Goal: Task Accomplishment & Management: Manage account settings

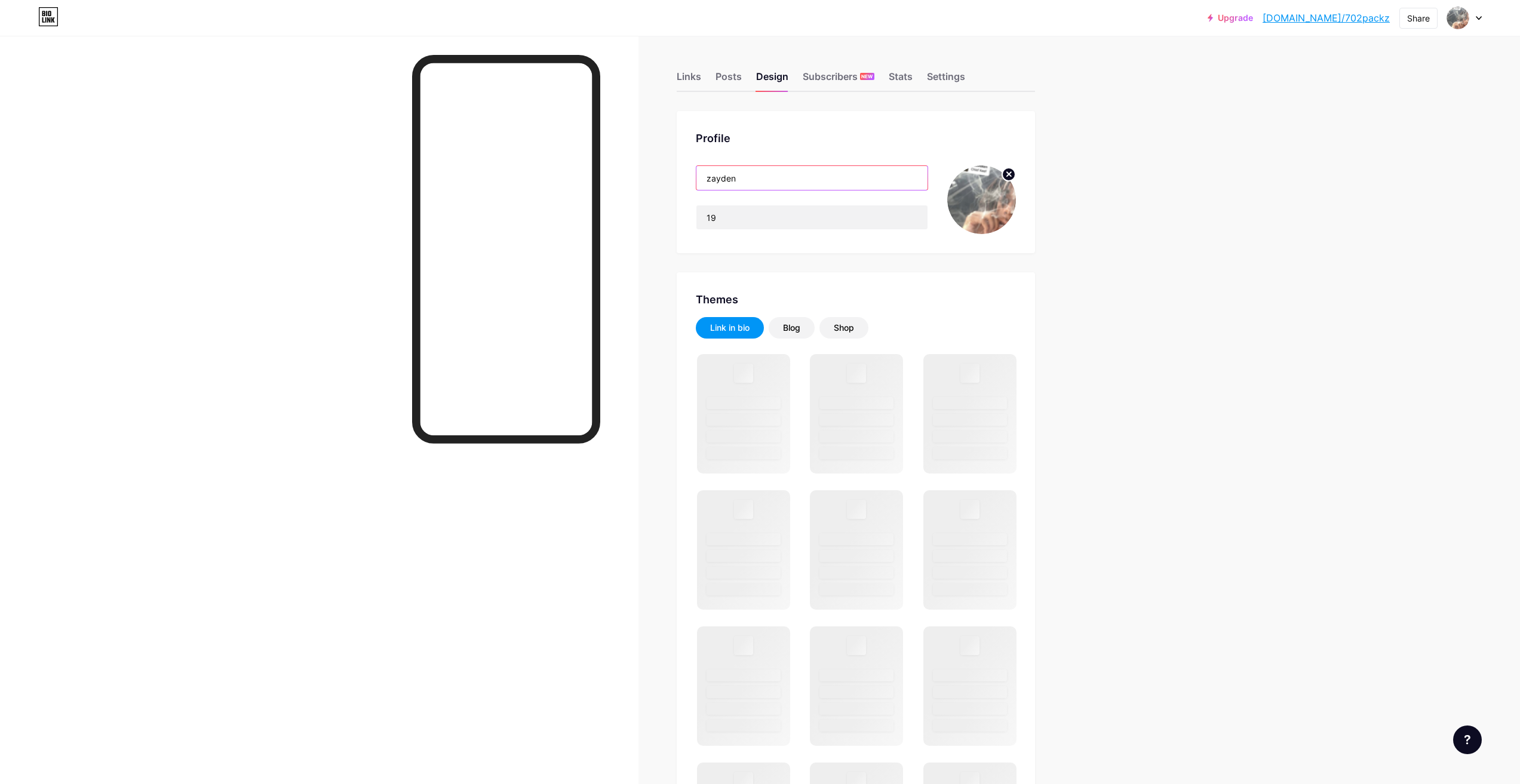
click at [769, 178] on input "zayden" at bounding box center [812, 178] width 231 height 24
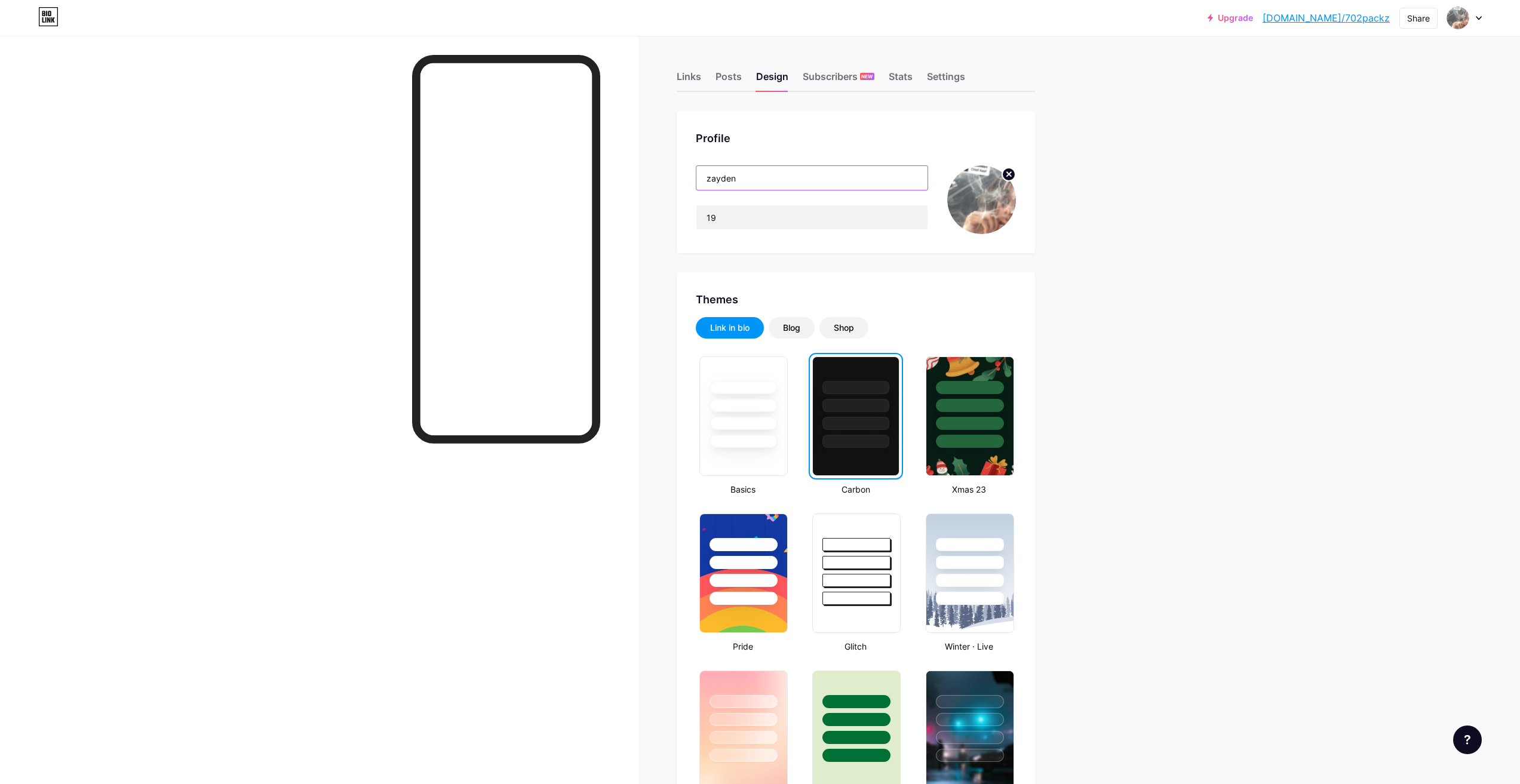
drag, startPoint x: 769, startPoint y: 178, endPoint x: 776, endPoint y: 178, distance: 7.0
click at [776, 178] on input "zayden" at bounding box center [812, 178] width 231 height 24
click at [764, 209] on input "19" at bounding box center [812, 217] width 231 height 24
drag, startPoint x: 764, startPoint y: 209, endPoint x: 630, endPoint y: 183, distance: 136.5
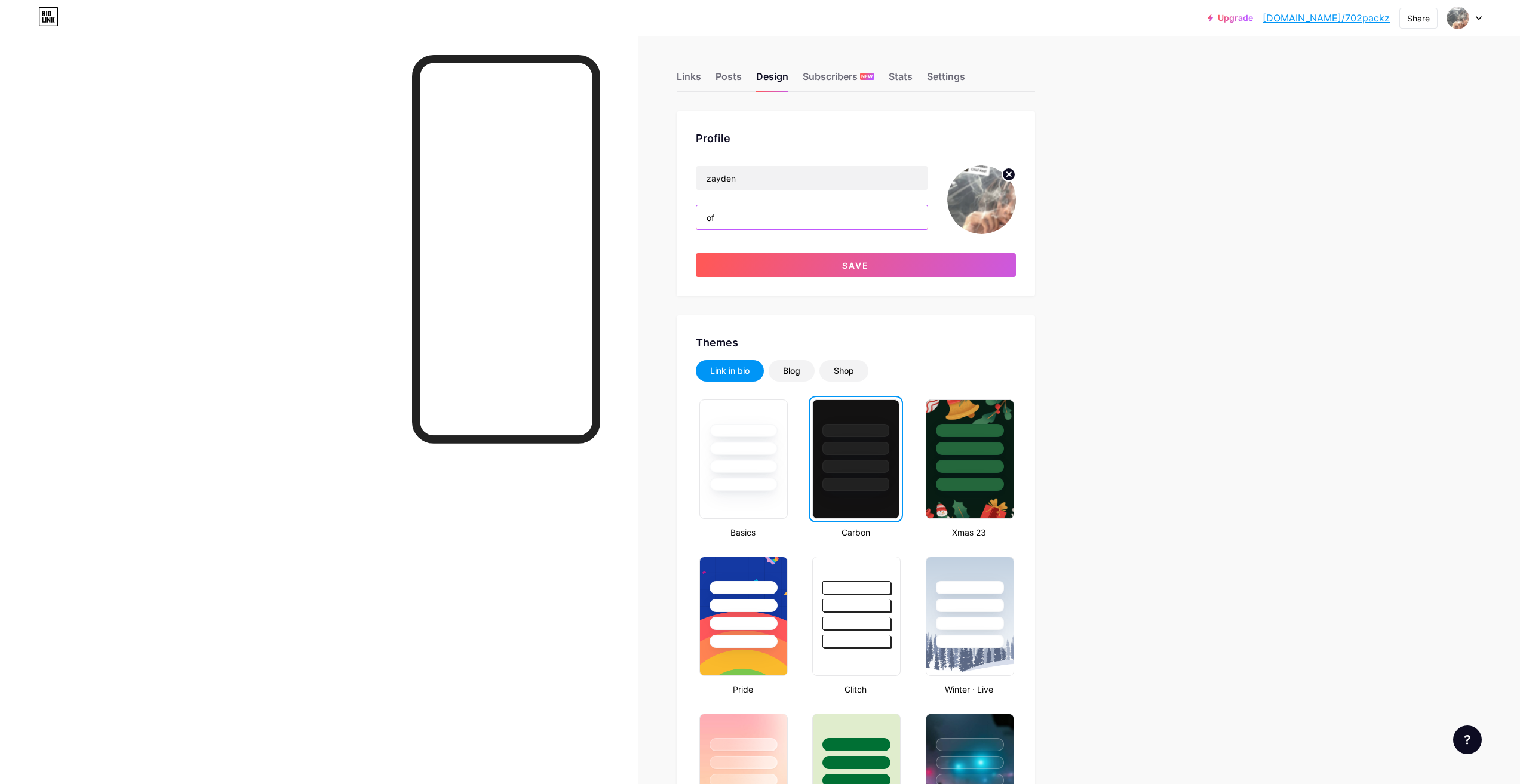
type input "o"
drag, startPoint x: 449, startPoint y: 13, endPoint x: 463, endPoint y: 0, distance: 19.1
click at [451, 13] on div "Upgrade [DOMAIN_NAME]/702pac... [DOMAIN_NAME]/702packz Share Switch accounts za…" at bounding box center [760, 18] width 1520 height 21
drag, startPoint x: 718, startPoint y: 59, endPoint x: 689, endPoint y: 63, distance: 29.3
click at [691, 62] on div "Links Posts Design Subscribers NEW Stats Settings" at bounding box center [856, 71] width 358 height 42
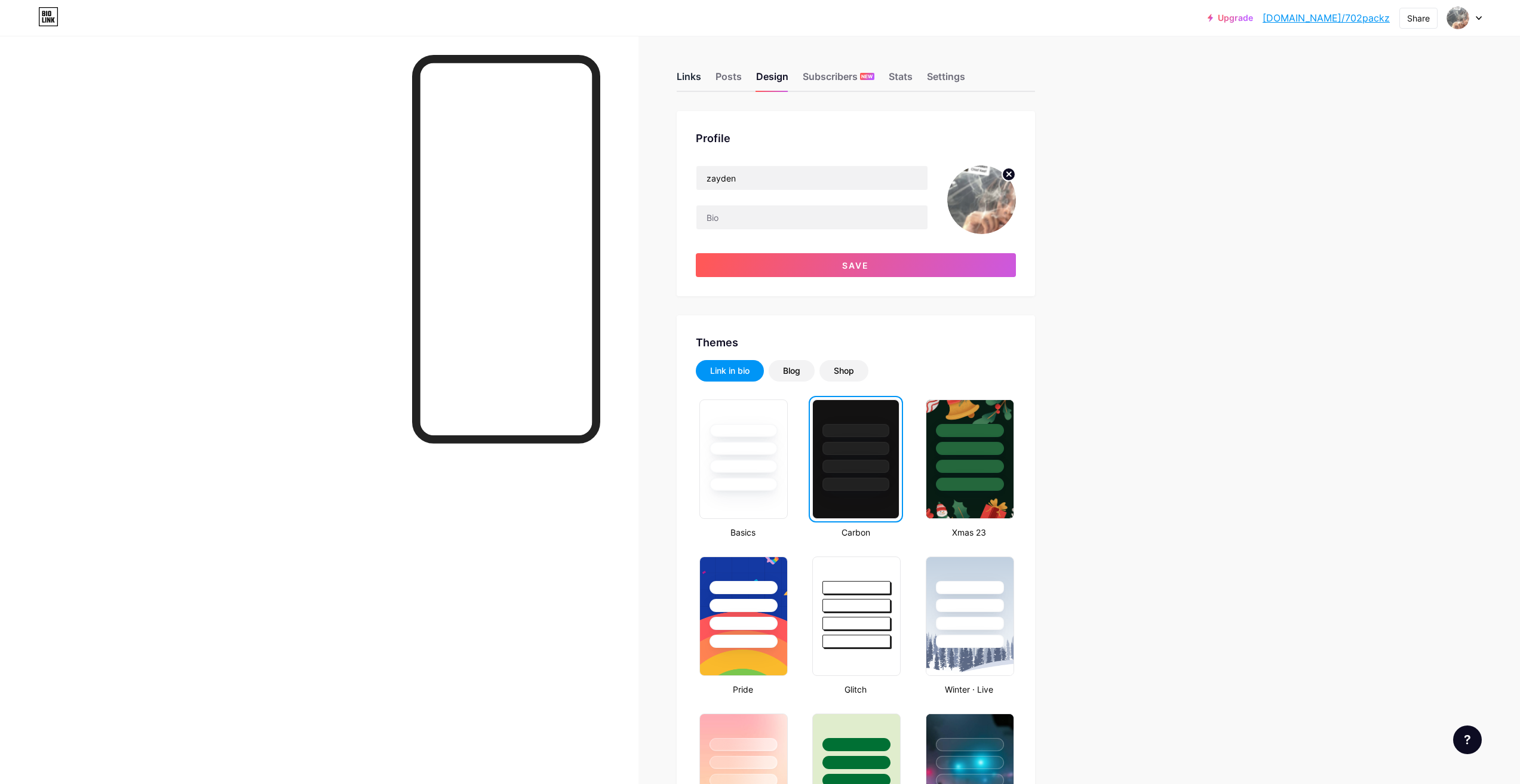
click at [691, 70] on div "Links" at bounding box center [689, 80] width 24 height 21
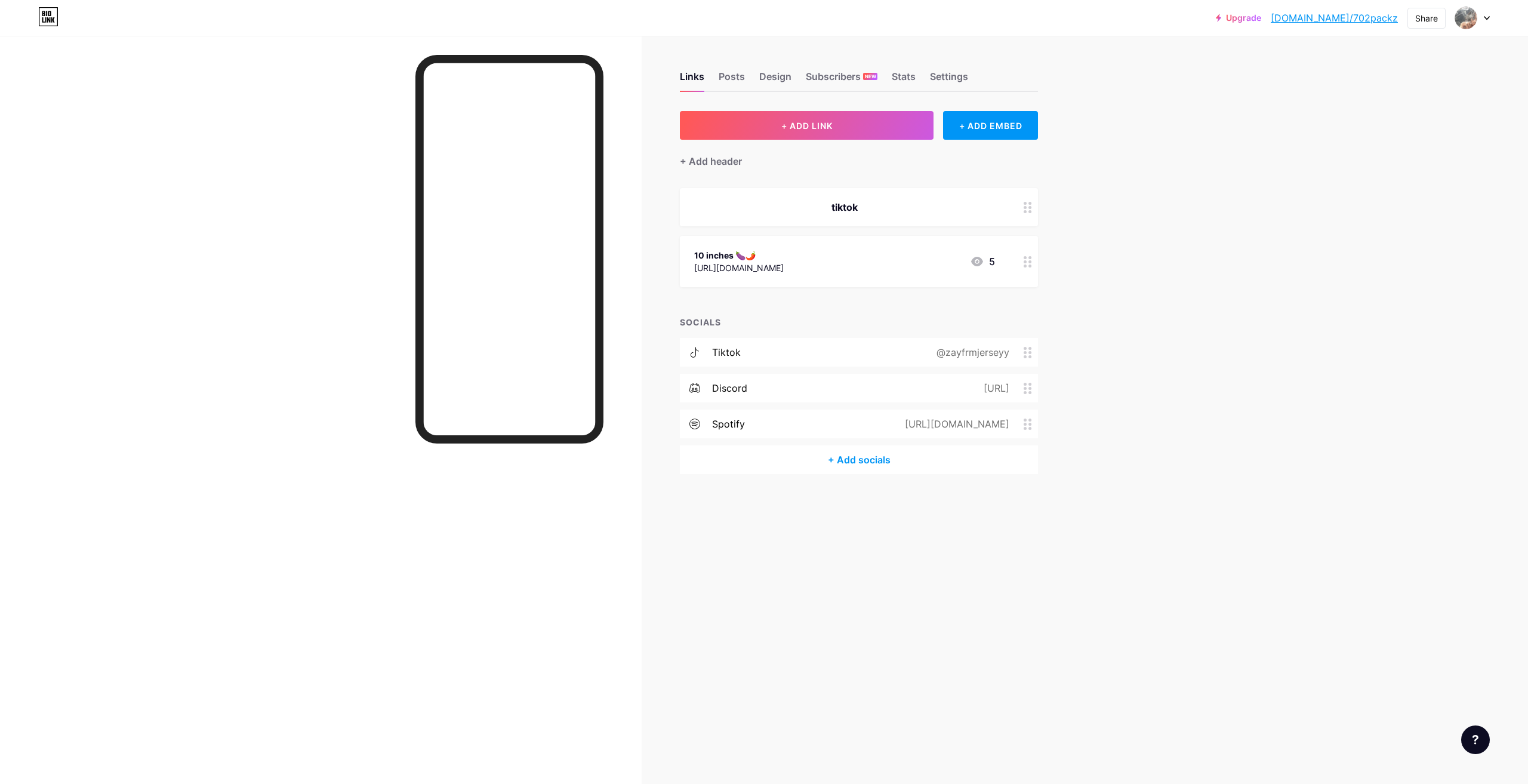
click at [992, 255] on div "5" at bounding box center [982, 261] width 25 height 14
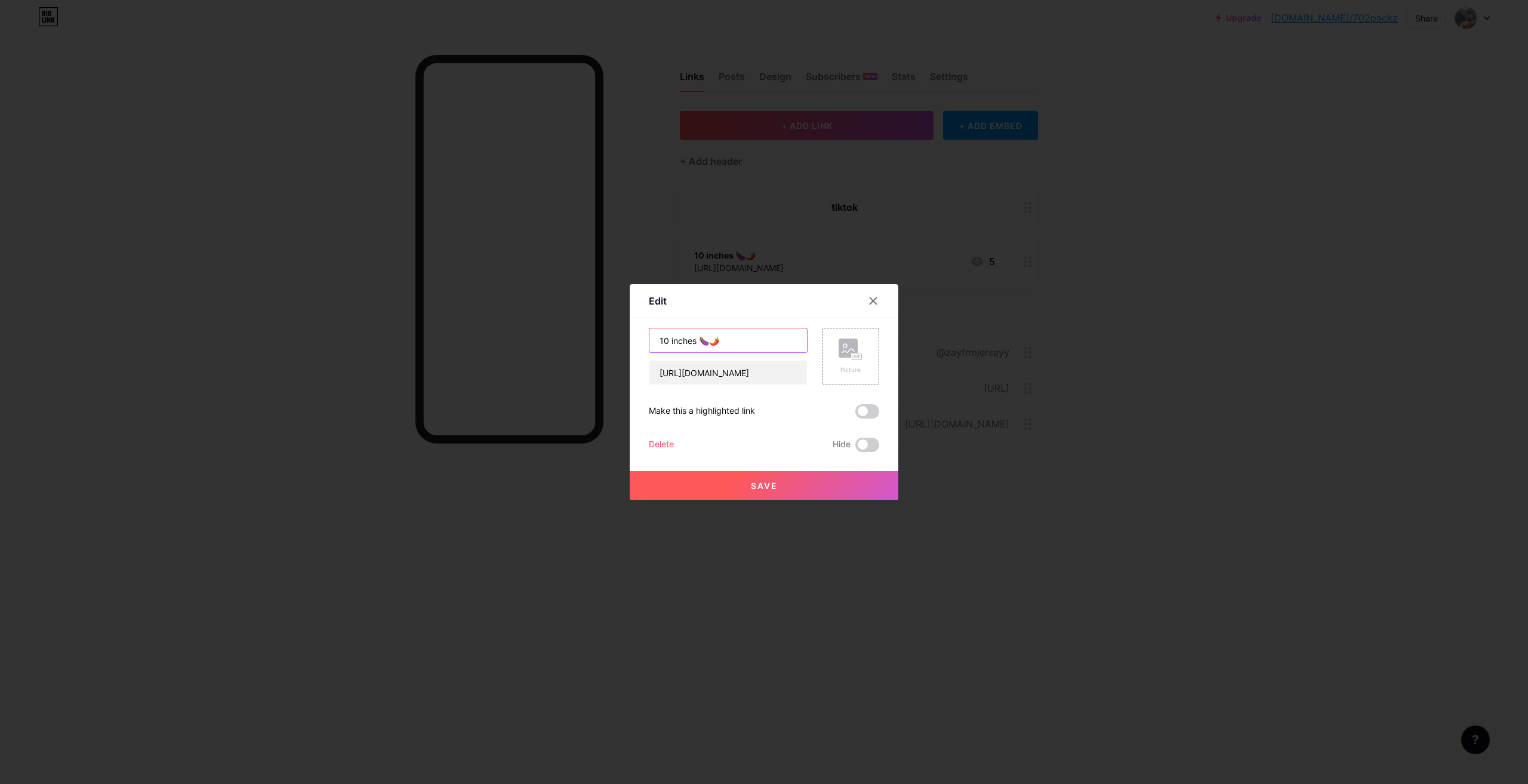
drag, startPoint x: 743, startPoint y: 334, endPoint x: 553, endPoint y: 342, distance: 190.2
click at [561, 342] on div "Edit Content YouTube Play YouTube video without leaving your page. ADD Vimeo Pl…" at bounding box center [764, 392] width 1528 height 784
click at [775, 480] on button "Save" at bounding box center [764, 485] width 269 height 29
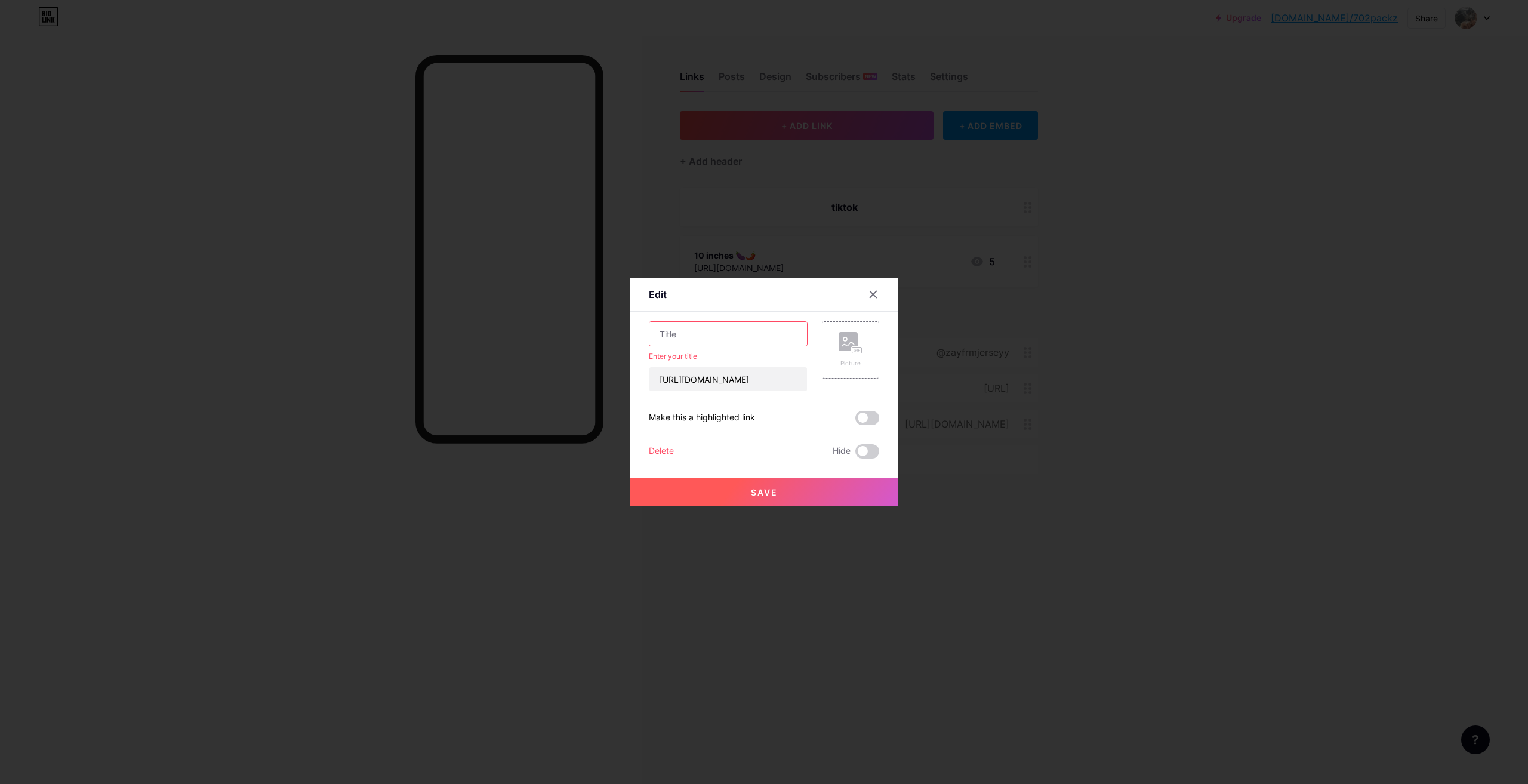
click at [634, 231] on div at bounding box center [764, 392] width 1528 height 784
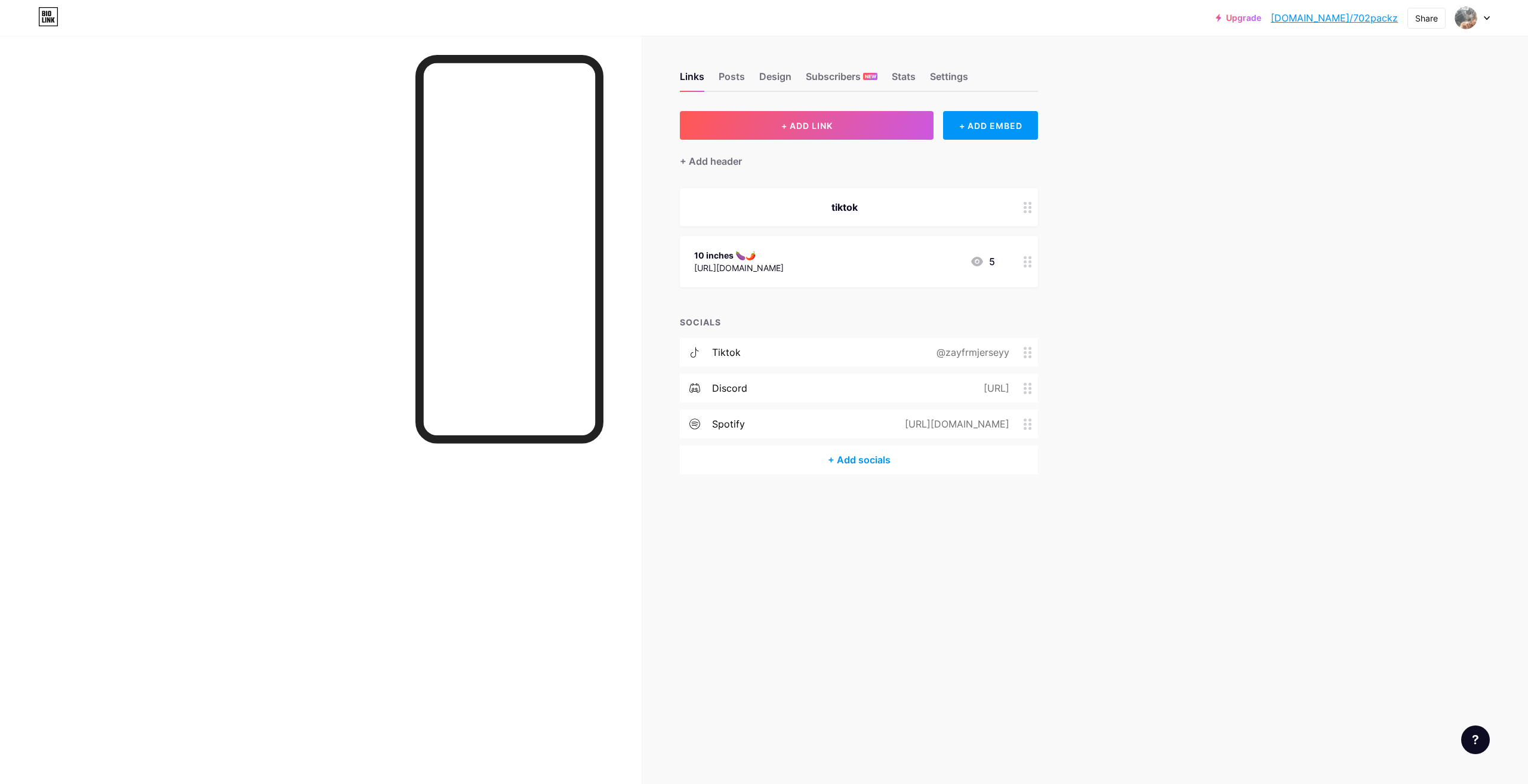
click at [743, 256] on div "10 inches 🍆🌶️" at bounding box center [739, 256] width 90 height 13
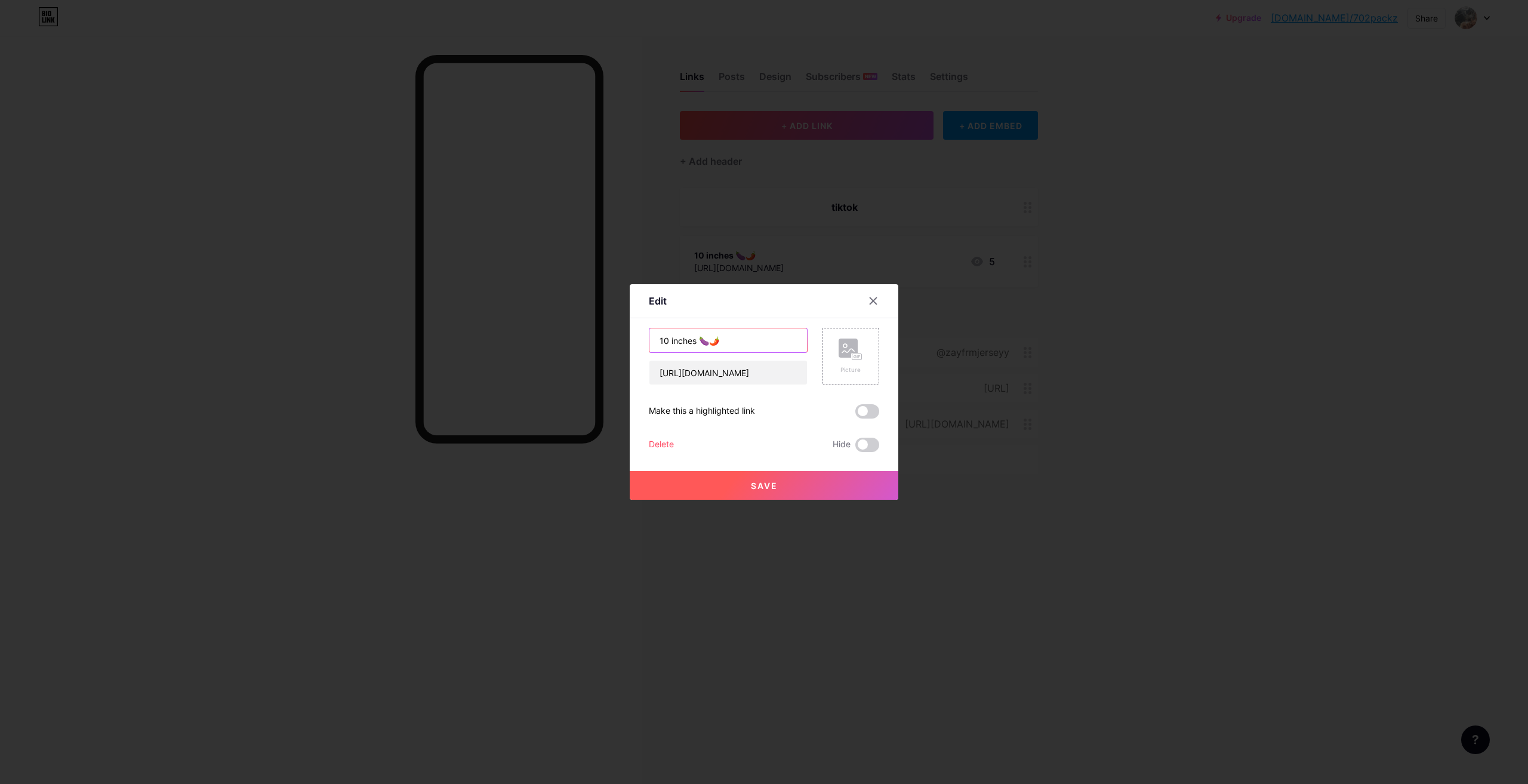
drag, startPoint x: 601, startPoint y: 351, endPoint x: 561, endPoint y: 350, distance: 40.0
click at [571, 351] on div "Edit Content YouTube Play YouTube video without leaving your page. ADD Vimeo Pl…" at bounding box center [764, 392] width 1528 height 784
type input "T"
type input "m"
type input "t"
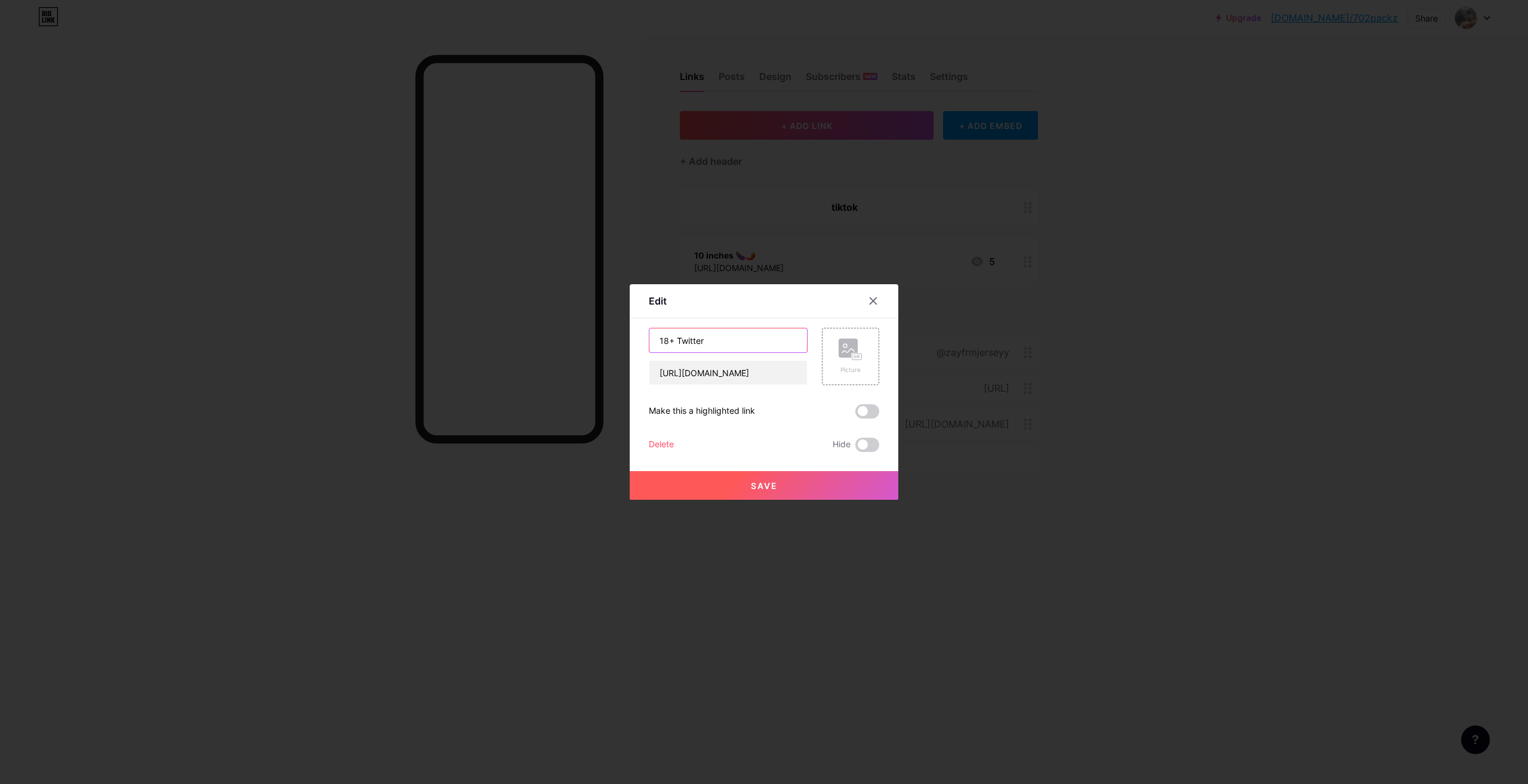
click at [677, 342] on input "18+ Twitter" at bounding box center [728, 340] width 158 height 24
click at [678, 344] on input "18+ twitter" at bounding box center [728, 340] width 158 height 24
drag, startPoint x: 670, startPoint y: 343, endPoint x: 645, endPoint y: 344, distance: 25.0
click at [649, 344] on input "18+ Twitter" at bounding box center [728, 340] width 158 height 24
type input "18+ Twitter"
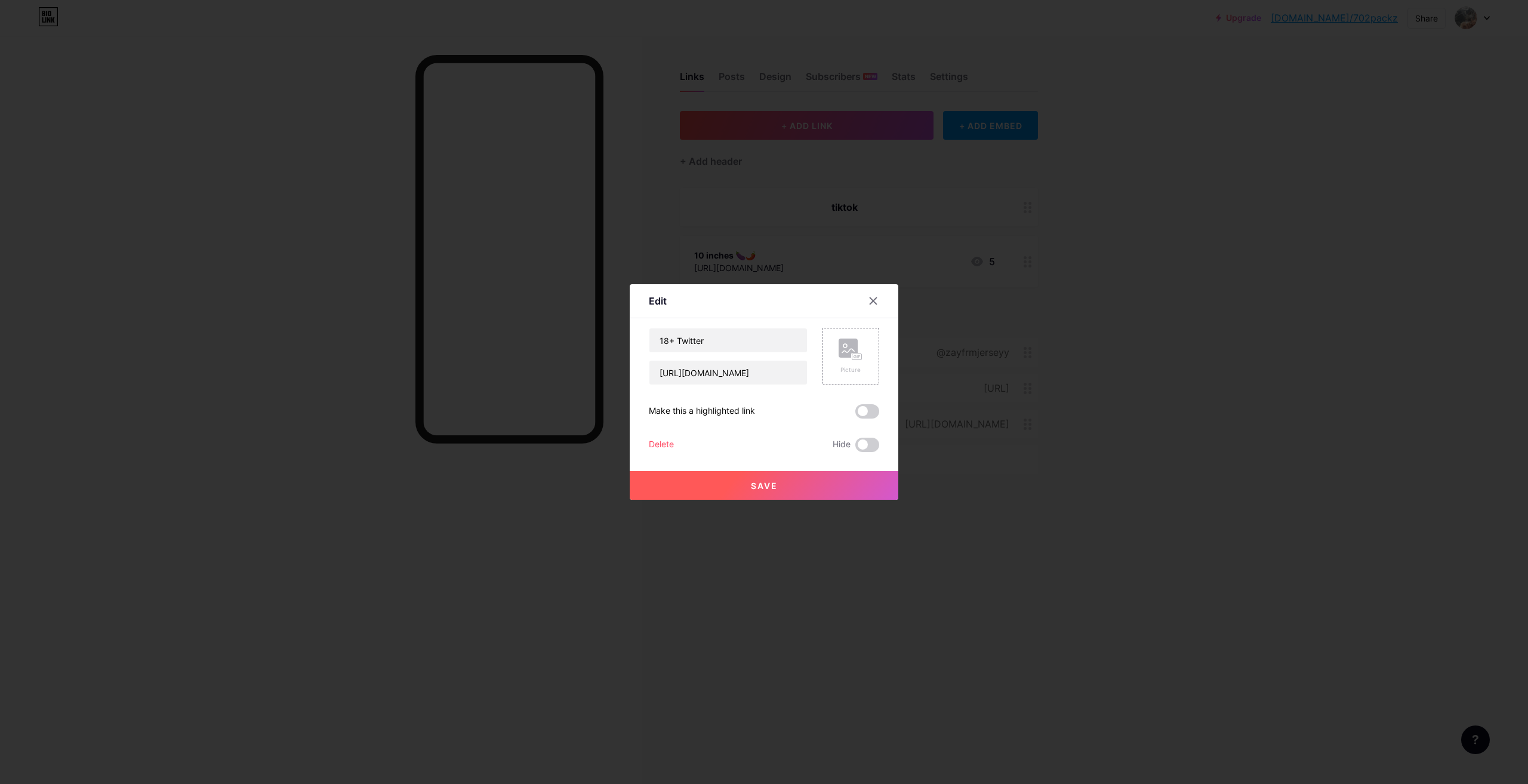
click at [799, 486] on button "Save" at bounding box center [764, 485] width 269 height 29
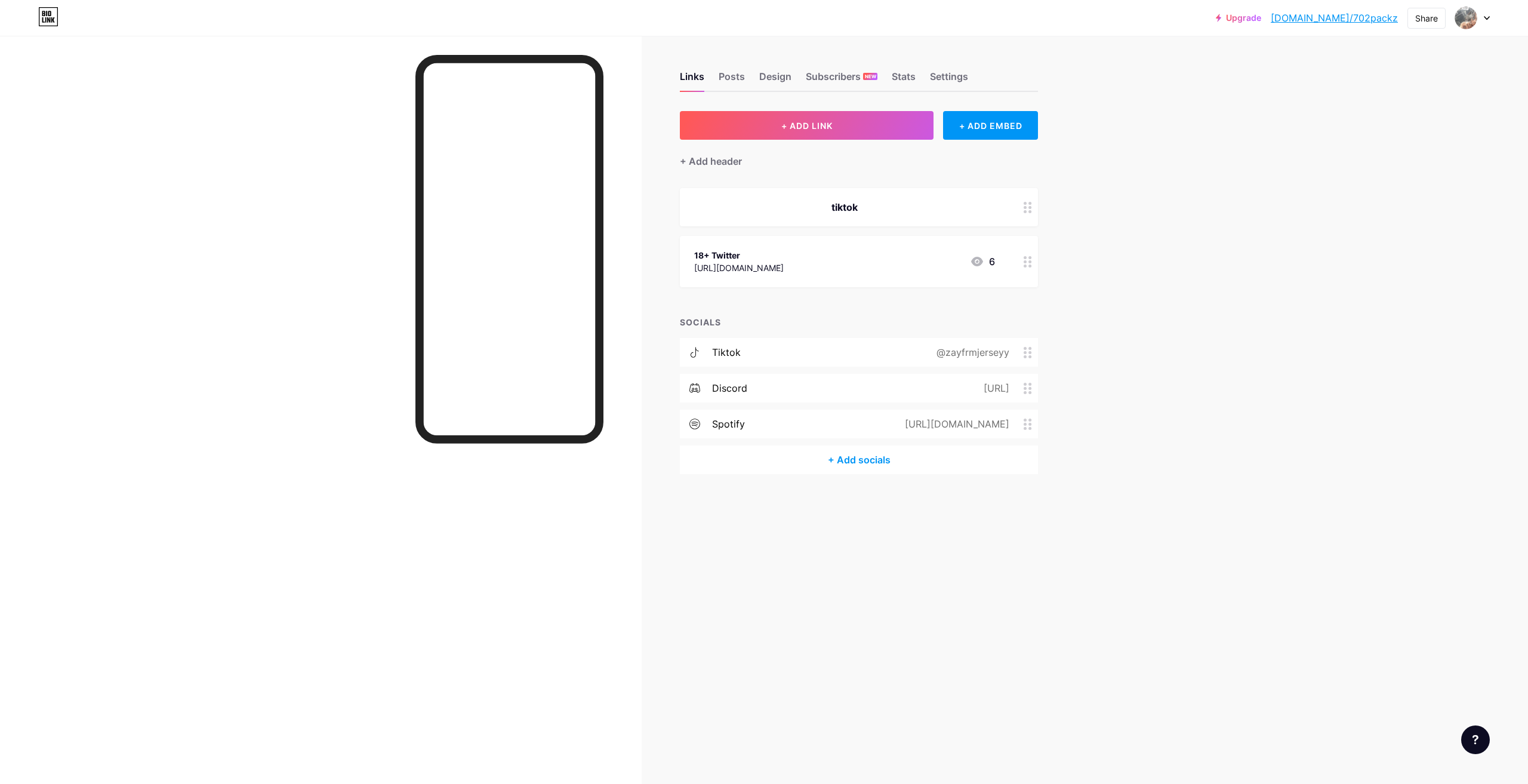
drag, startPoint x: 1042, startPoint y: 397, endPoint x: 1033, endPoint y: 392, distance: 10.3
click at [1039, 397] on div "Links Posts Design Subscribers NEW Stats Settings + ADD LINK + ADD EMBED + Add …" at bounding box center [544, 284] width 1088 height 498
click at [1026, 389] on icon at bounding box center [1028, 388] width 9 height 11
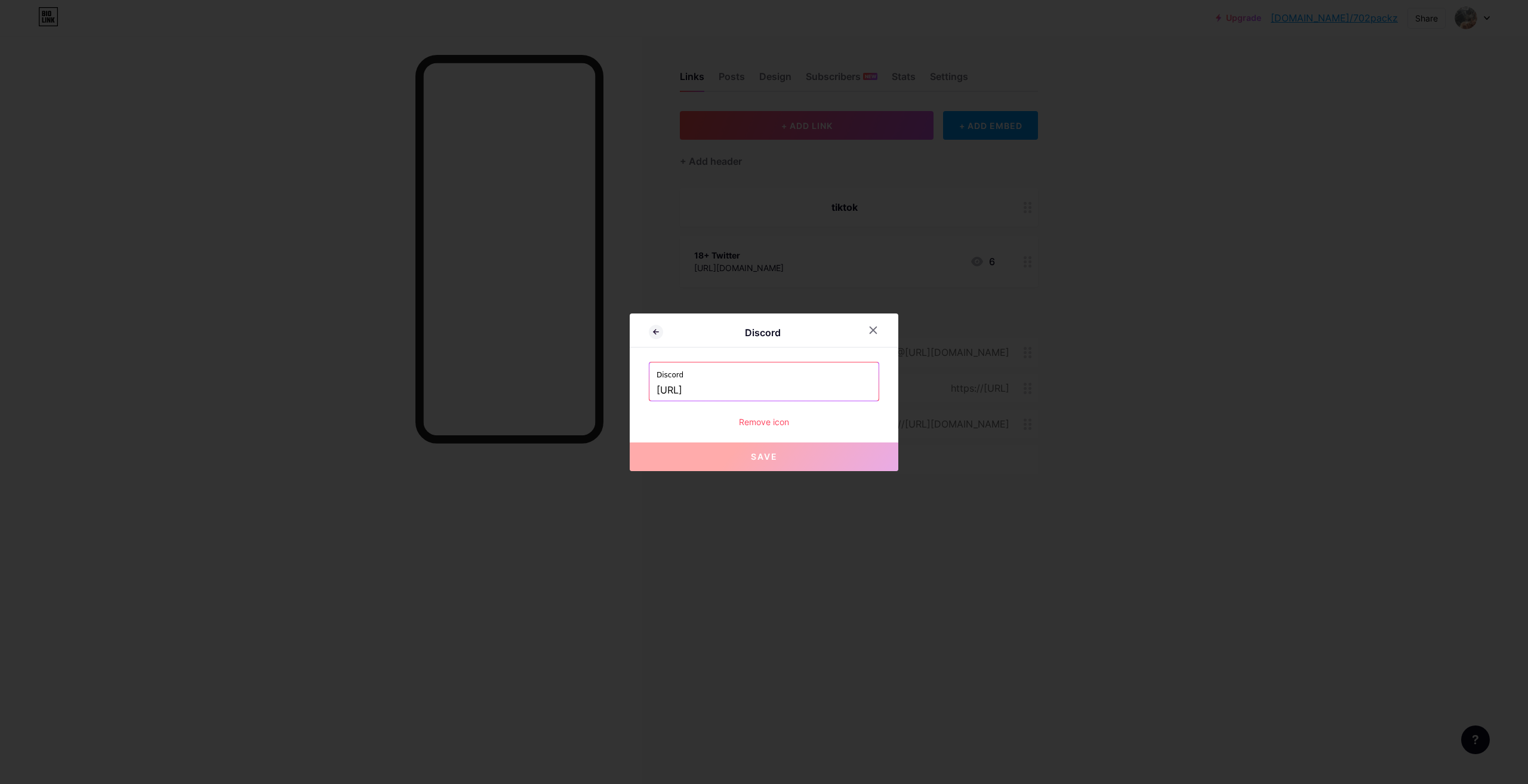
type input "real702packz"
click at [816, 432] on div "Discord Discord real702packz Remove icon Save" at bounding box center [764, 392] width 269 height 158
click at [784, 412] on div "Discord real702packz Remove icon" at bounding box center [764, 395] width 231 height 67
click at [780, 415] on div "Remove icon" at bounding box center [764, 422] width 231 height 13
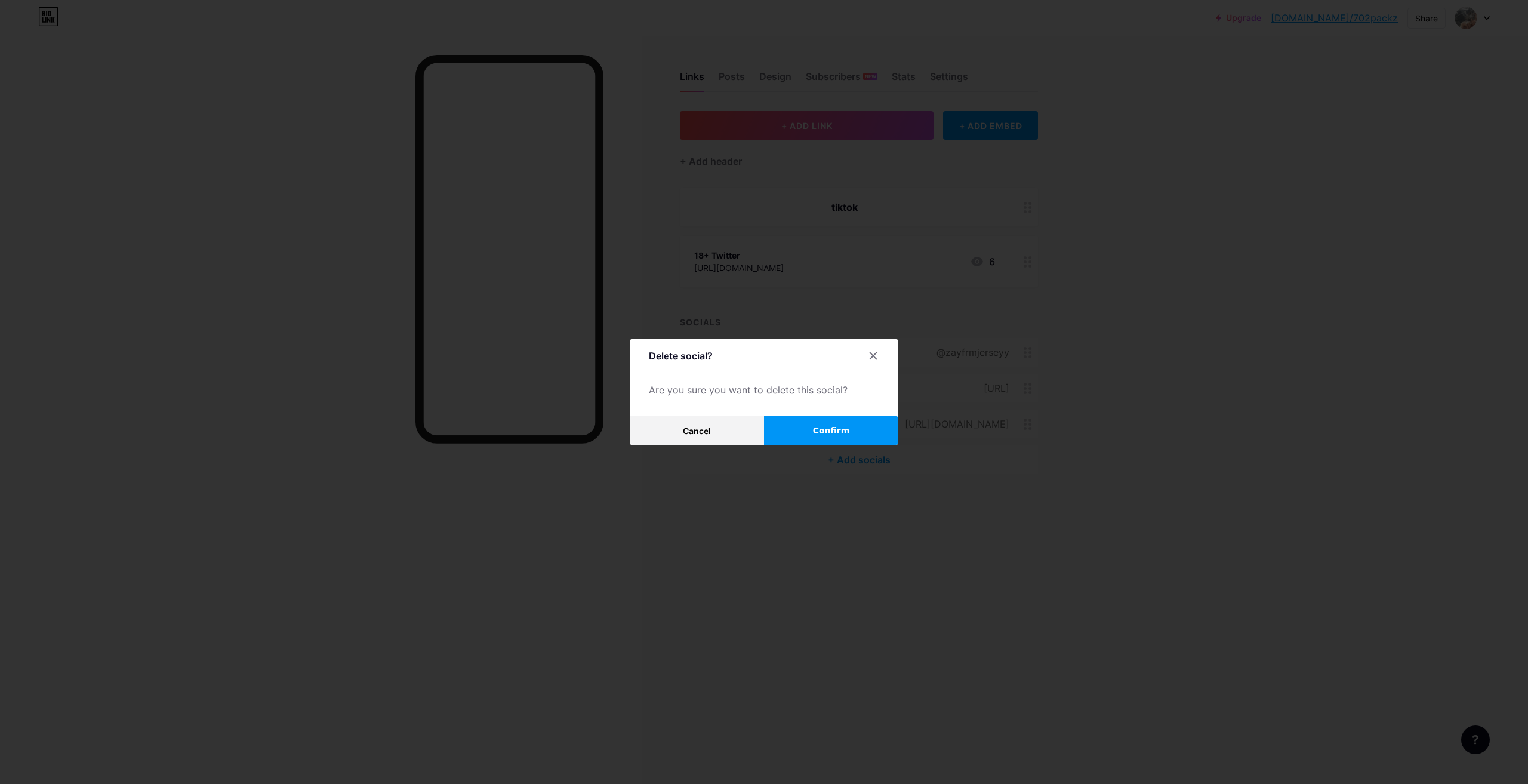
click at [803, 429] on button "Confirm" at bounding box center [831, 430] width 135 height 29
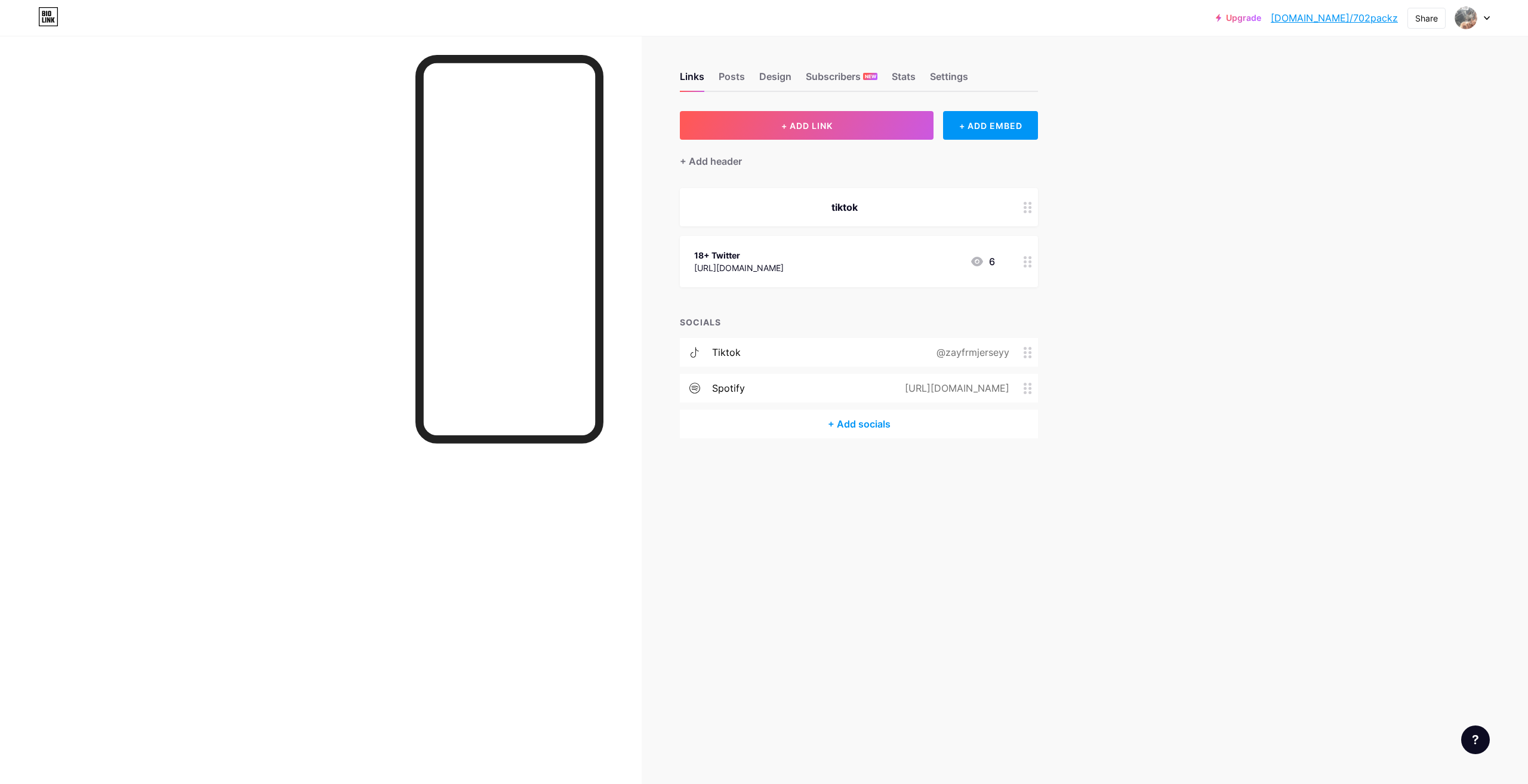
click at [1028, 352] on icon at bounding box center [1028, 352] width 9 height 11
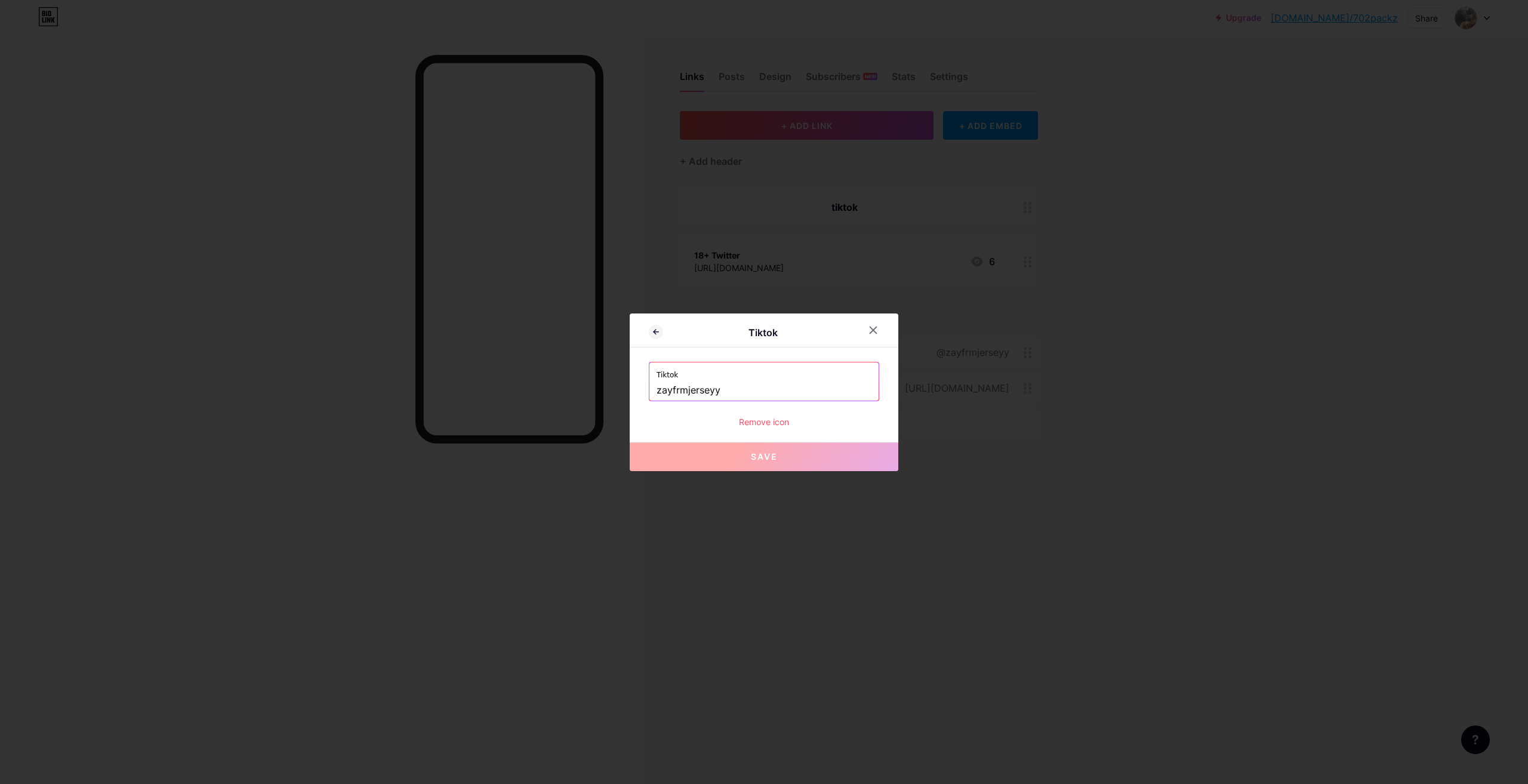
click at [808, 416] on div "Remove icon" at bounding box center [764, 422] width 231 height 13
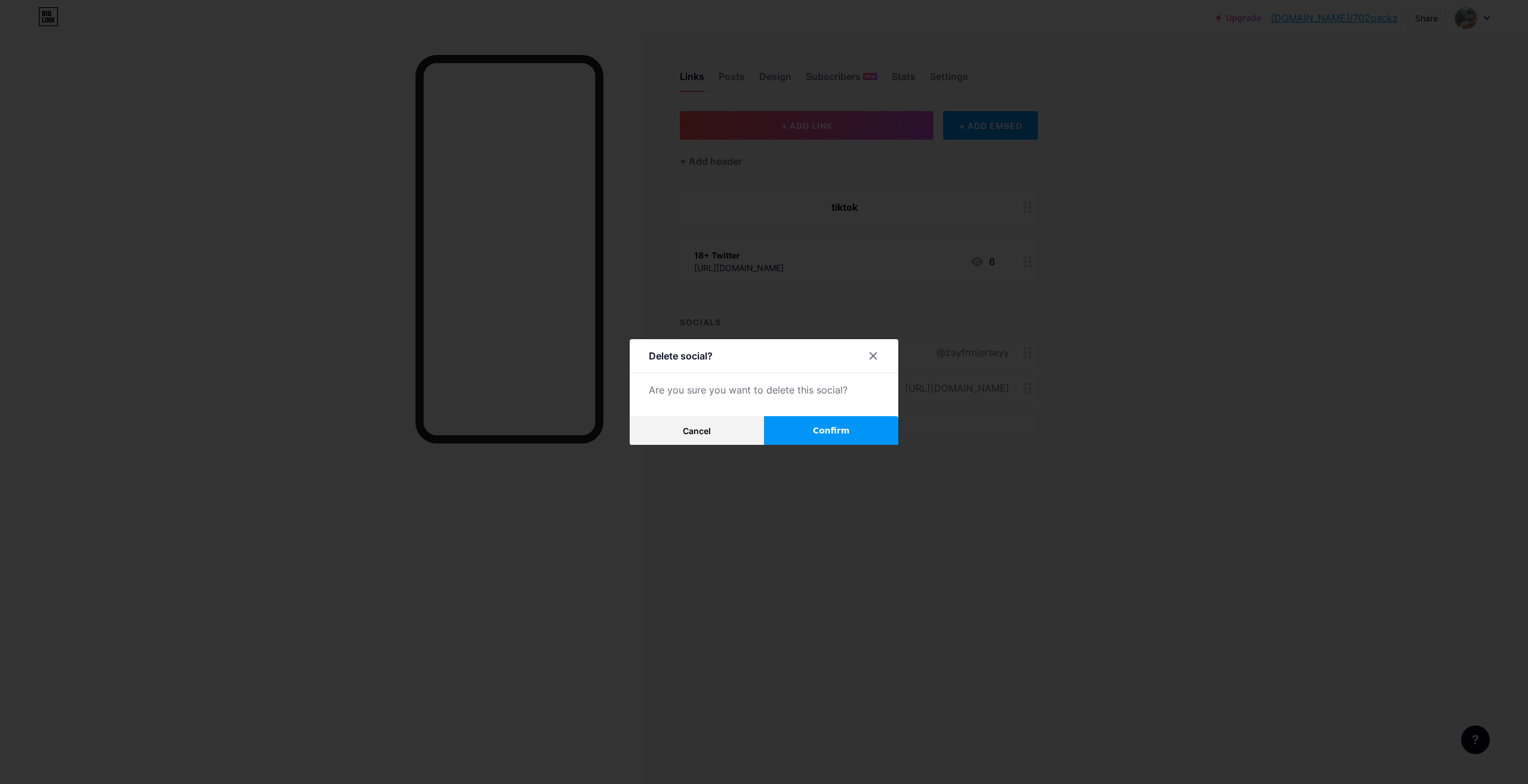
click at [813, 417] on button "Confirm" at bounding box center [831, 430] width 135 height 29
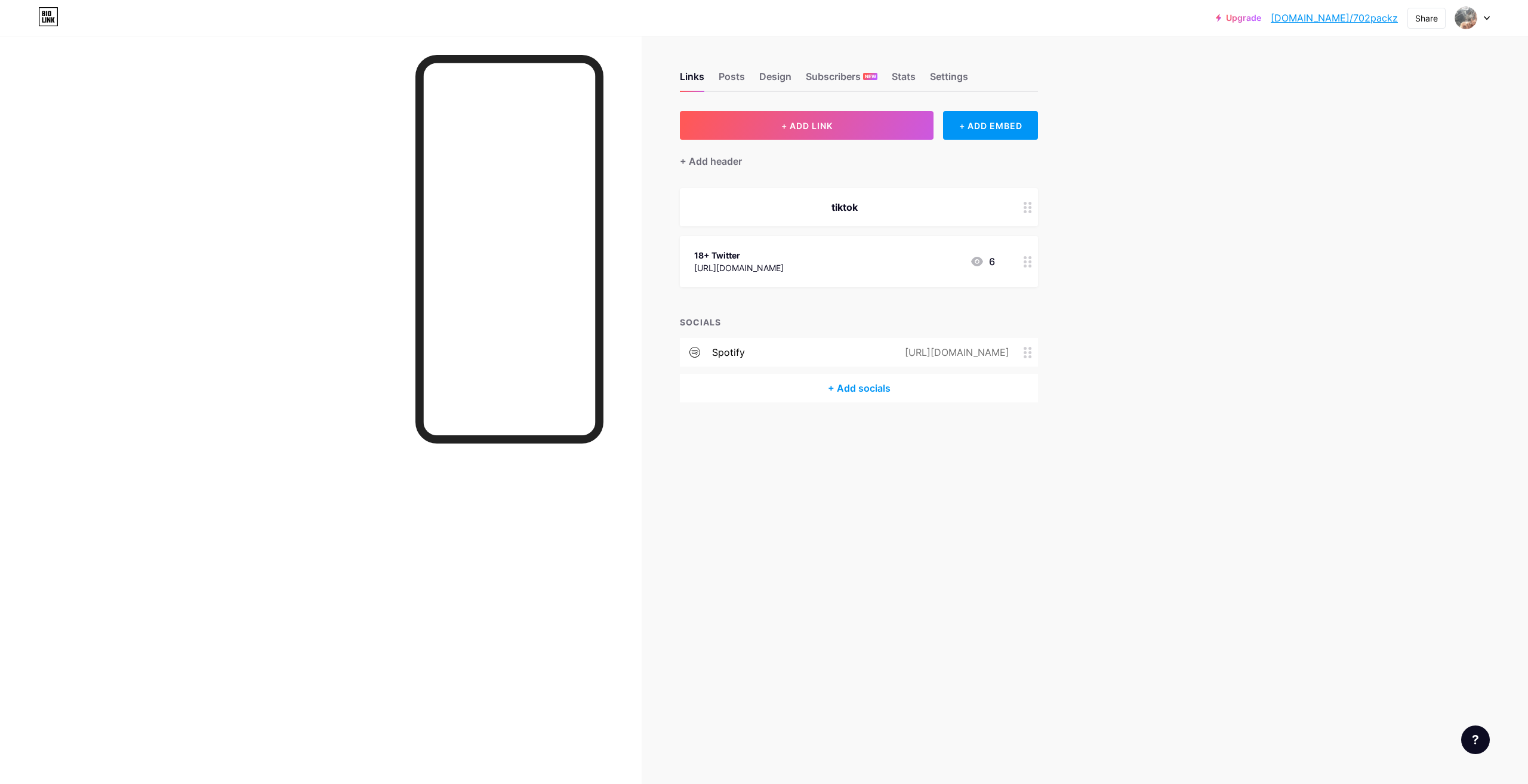
click at [1036, 357] on span at bounding box center [1031, 352] width 14 height 11
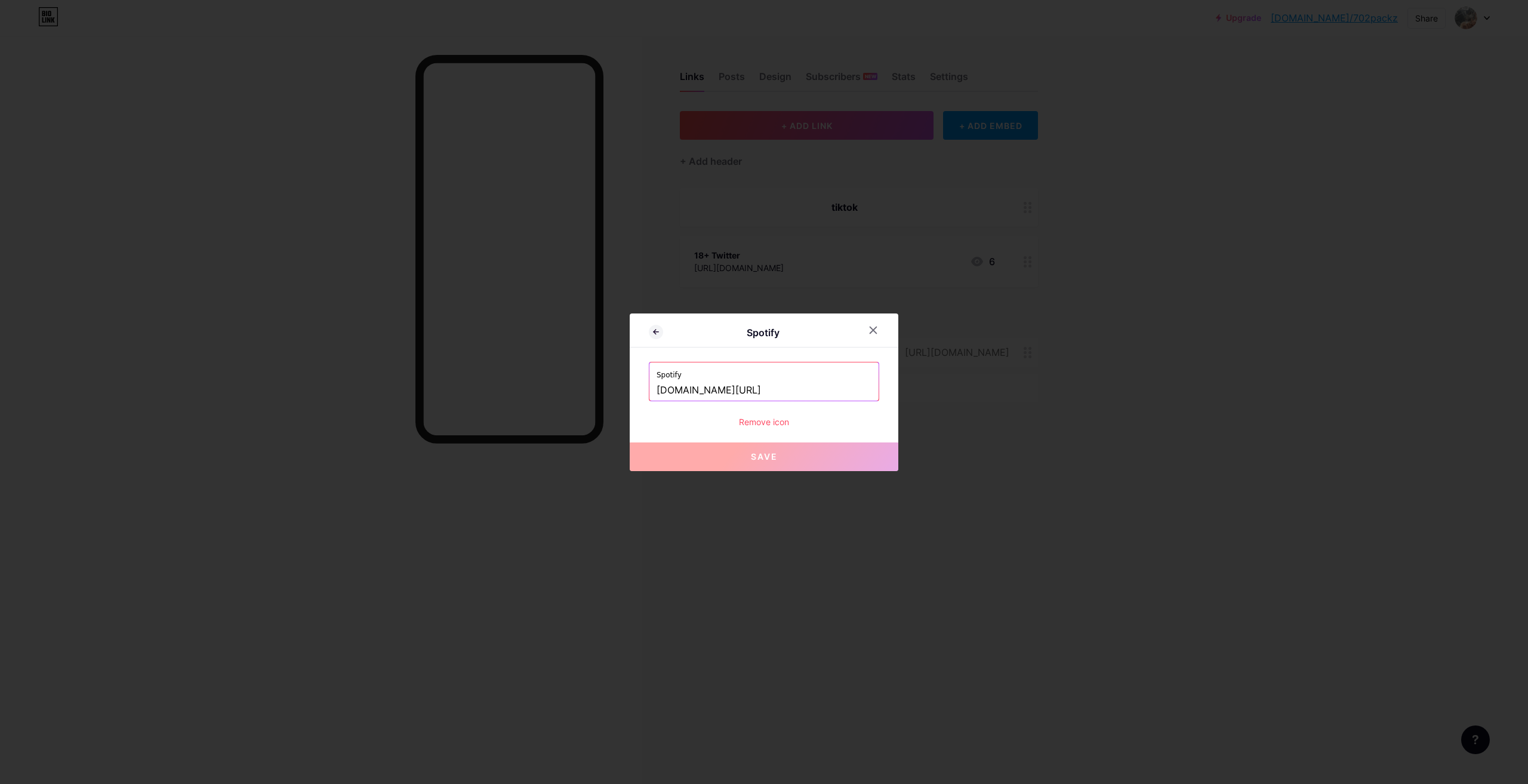
click at [796, 416] on div "Remove icon" at bounding box center [764, 422] width 231 height 13
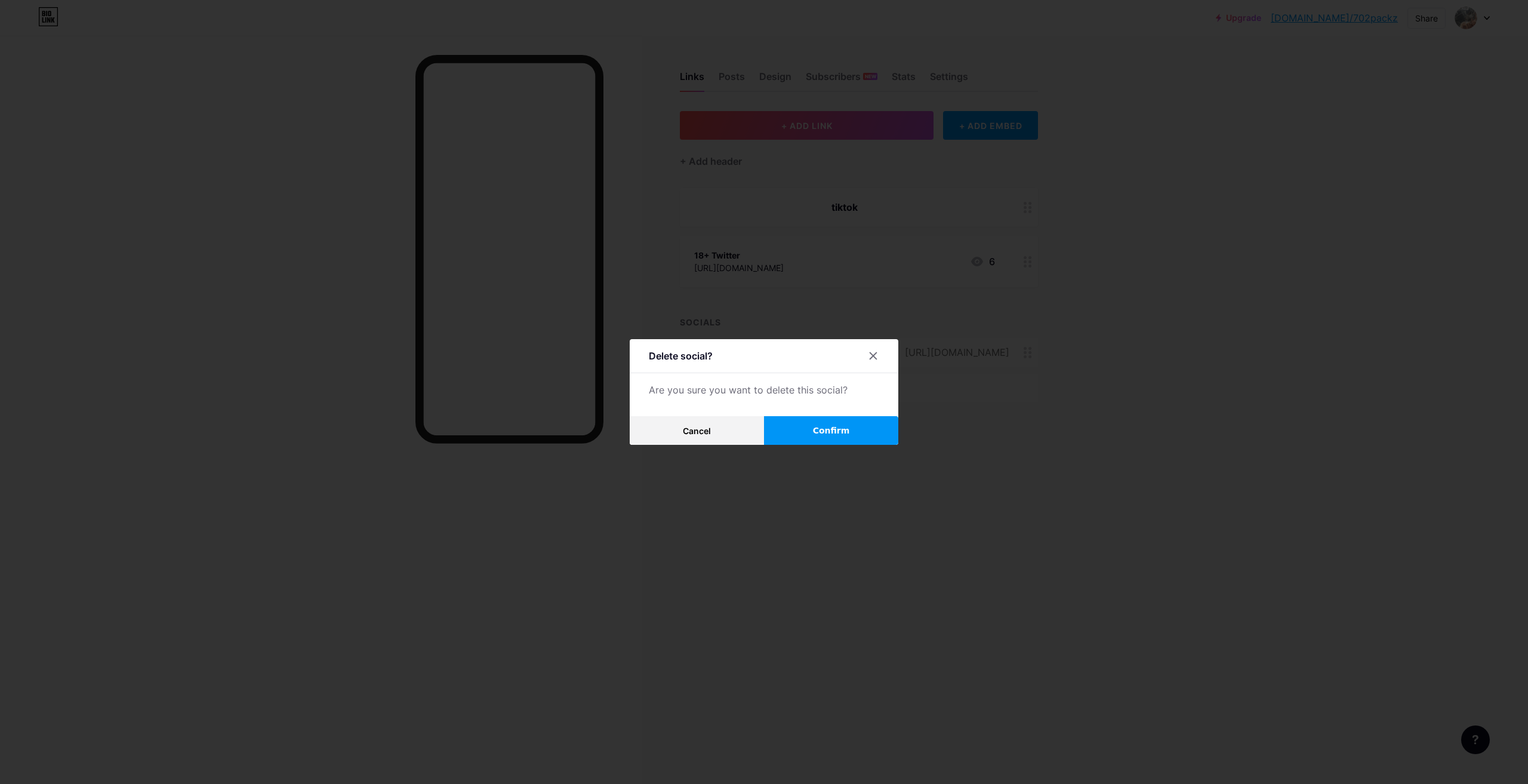
click at [788, 411] on div "Delete social? Are you sure you want to delete this social? Cancel Confirm" at bounding box center [764, 392] width 269 height 106
click at [788, 420] on button "Confirm" at bounding box center [831, 430] width 135 height 29
click at [784, 429] on button "Confirm" at bounding box center [831, 430] width 135 height 29
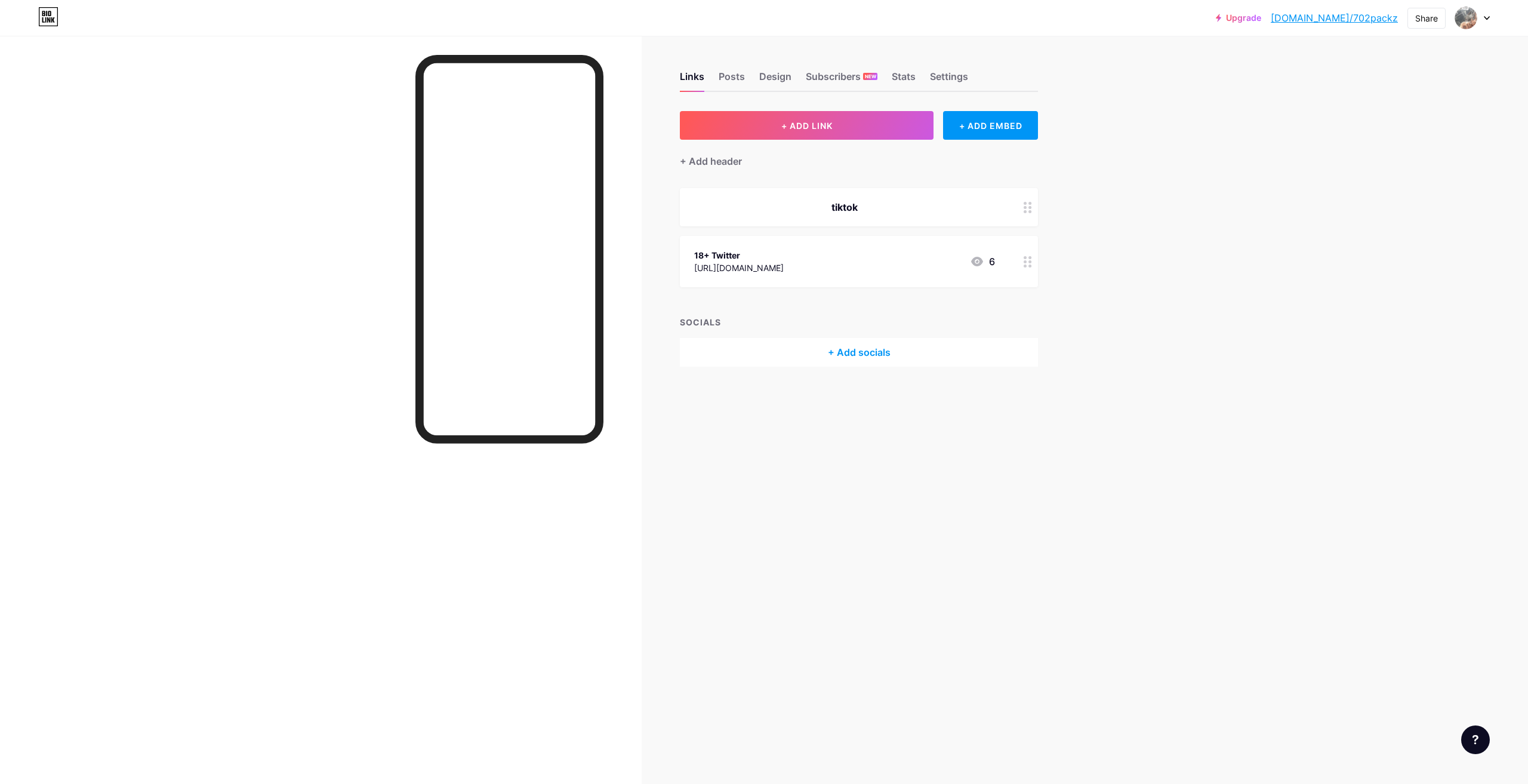
click at [783, 437] on div "Links Posts Design Subscribers NEW Stats Settings + ADD LINK + ADD EMBED + Add …" at bounding box center [544, 392] width 1088 height 784
click at [847, 200] on div "tiktok" at bounding box center [845, 207] width 301 height 14
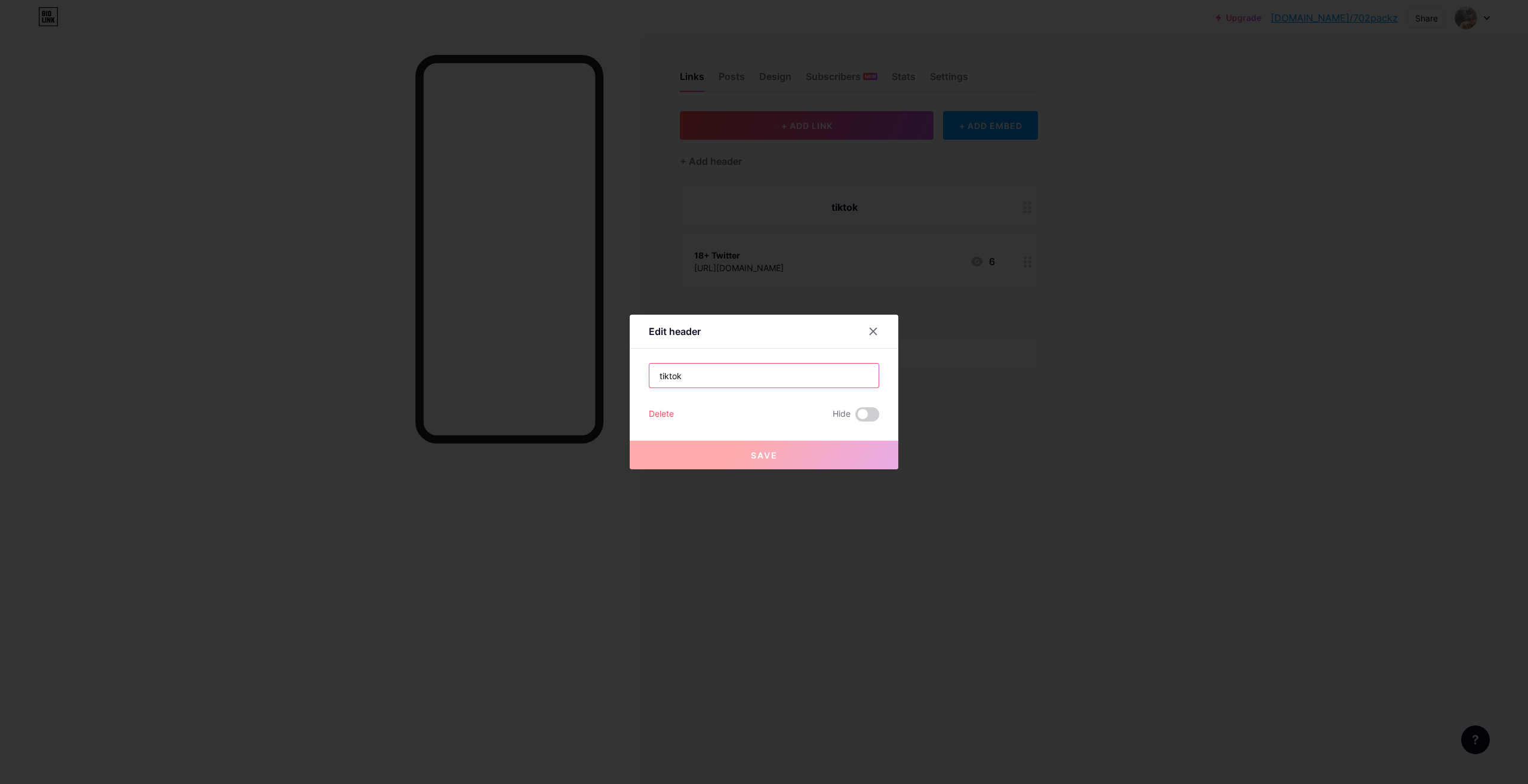
drag, startPoint x: 738, startPoint y: 374, endPoint x: 619, endPoint y: 386, distance: 119.6
click at [619, 386] on div "Edit header tiktok Delete Hide Save" at bounding box center [764, 392] width 1528 height 784
drag, startPoint x: 663, startPoint y: 407, endPoint x: 662, endPoint y: 414, distance: 7.1
click at [662, 414] on div "tiktok Delete Hide Save" at bounding box center [764, 392] width 231 height 59
click at [660, 415] on div "Delete" at bounding box center [661, 415] width 25 height 14
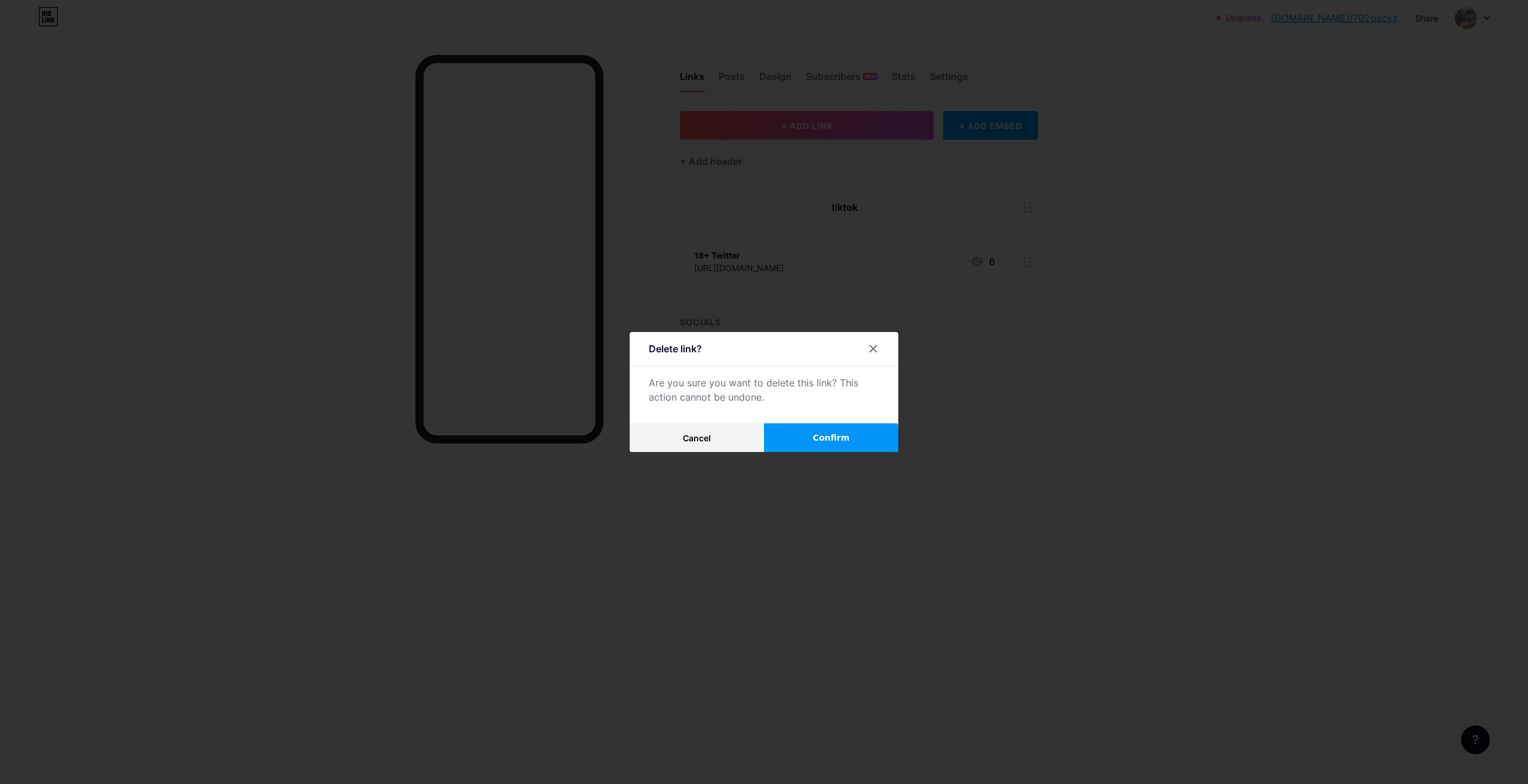
click at [816, 440] on span "Confirm" at bounding box center [831, 438] width 37 height 13
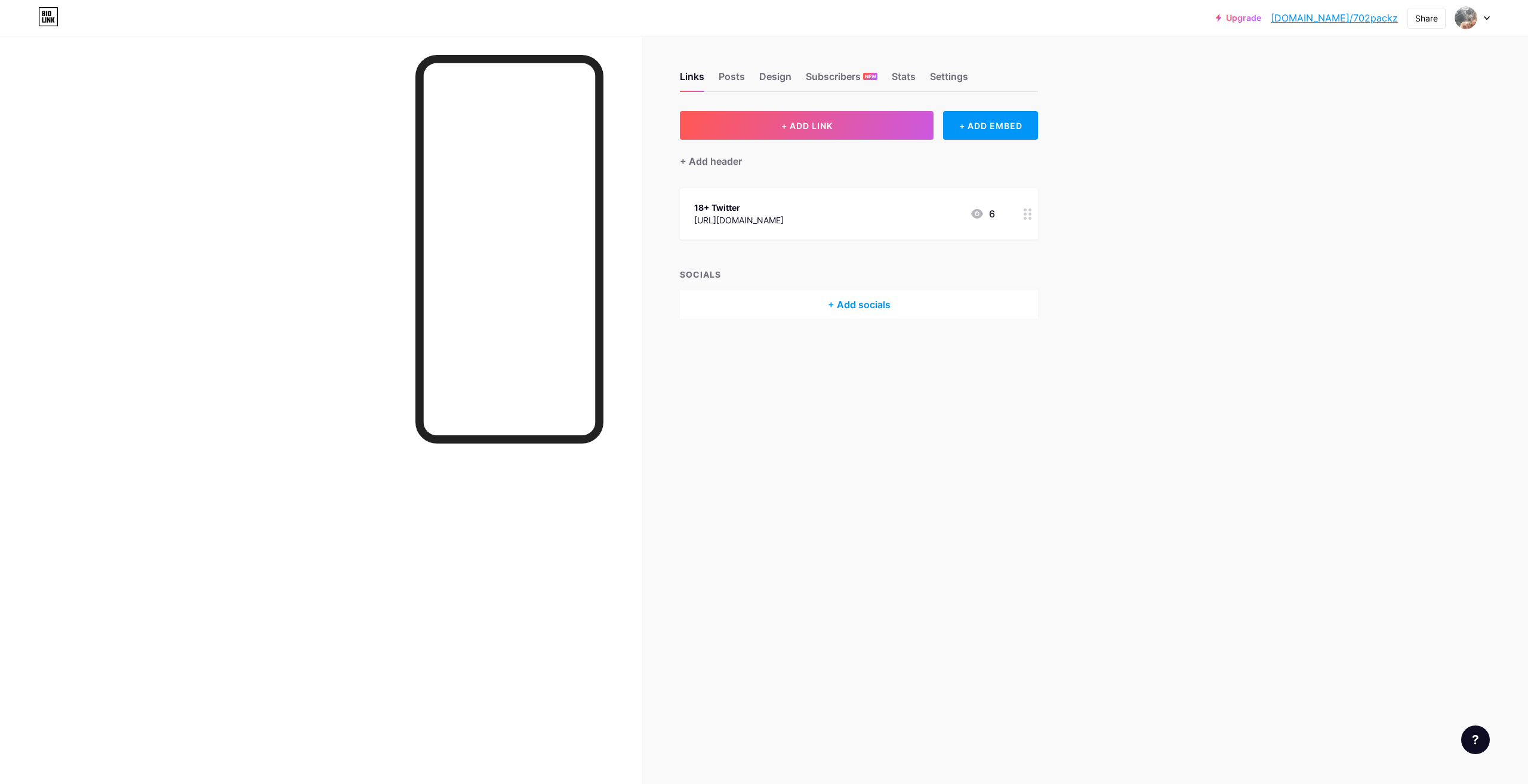
click at [836, 305] on div "+ Add socials" at bounding box center [859, 304] width 358 height 29
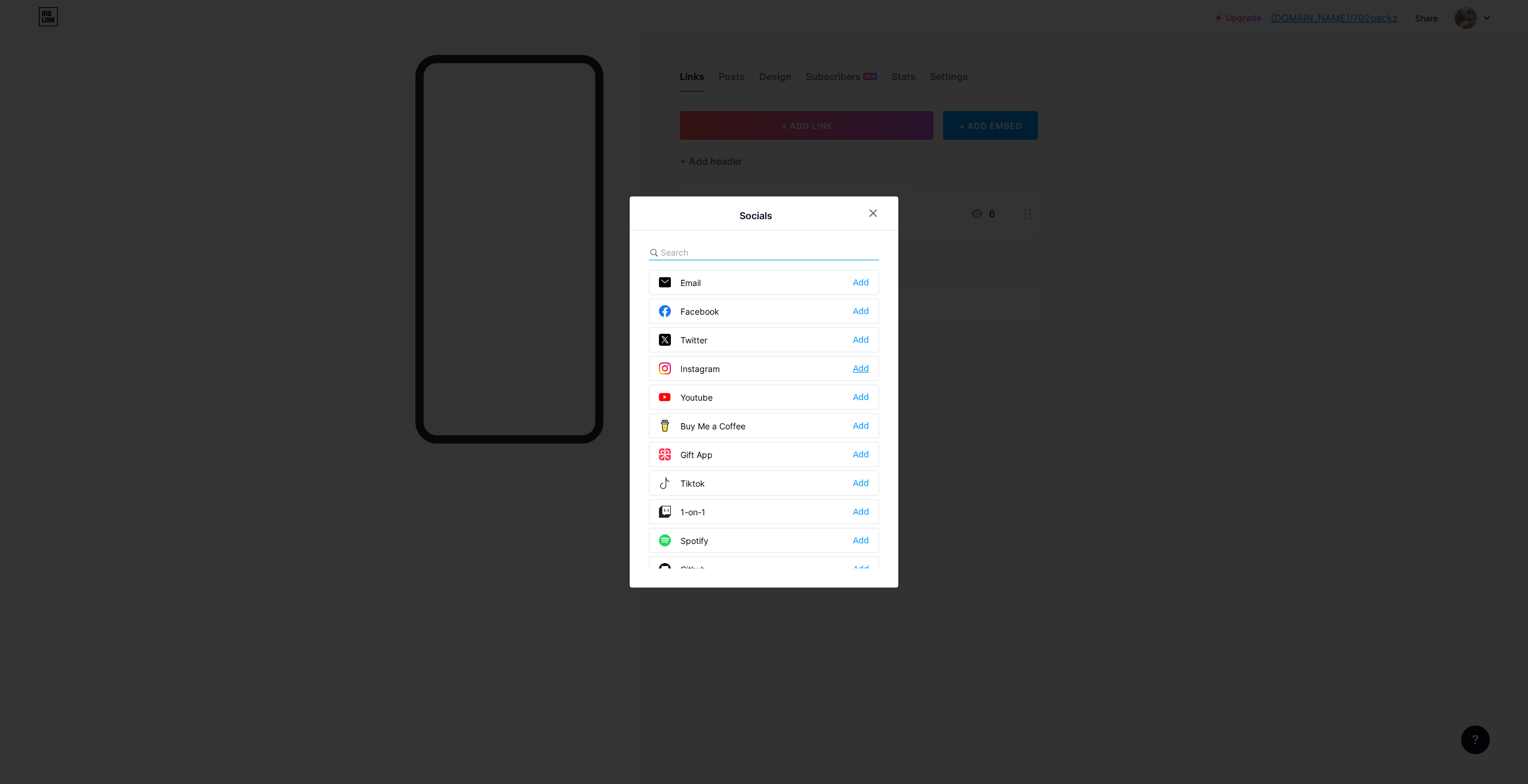
click at [853, 364] on div "Add" at bounding box center [861, 368] width 16 height 12
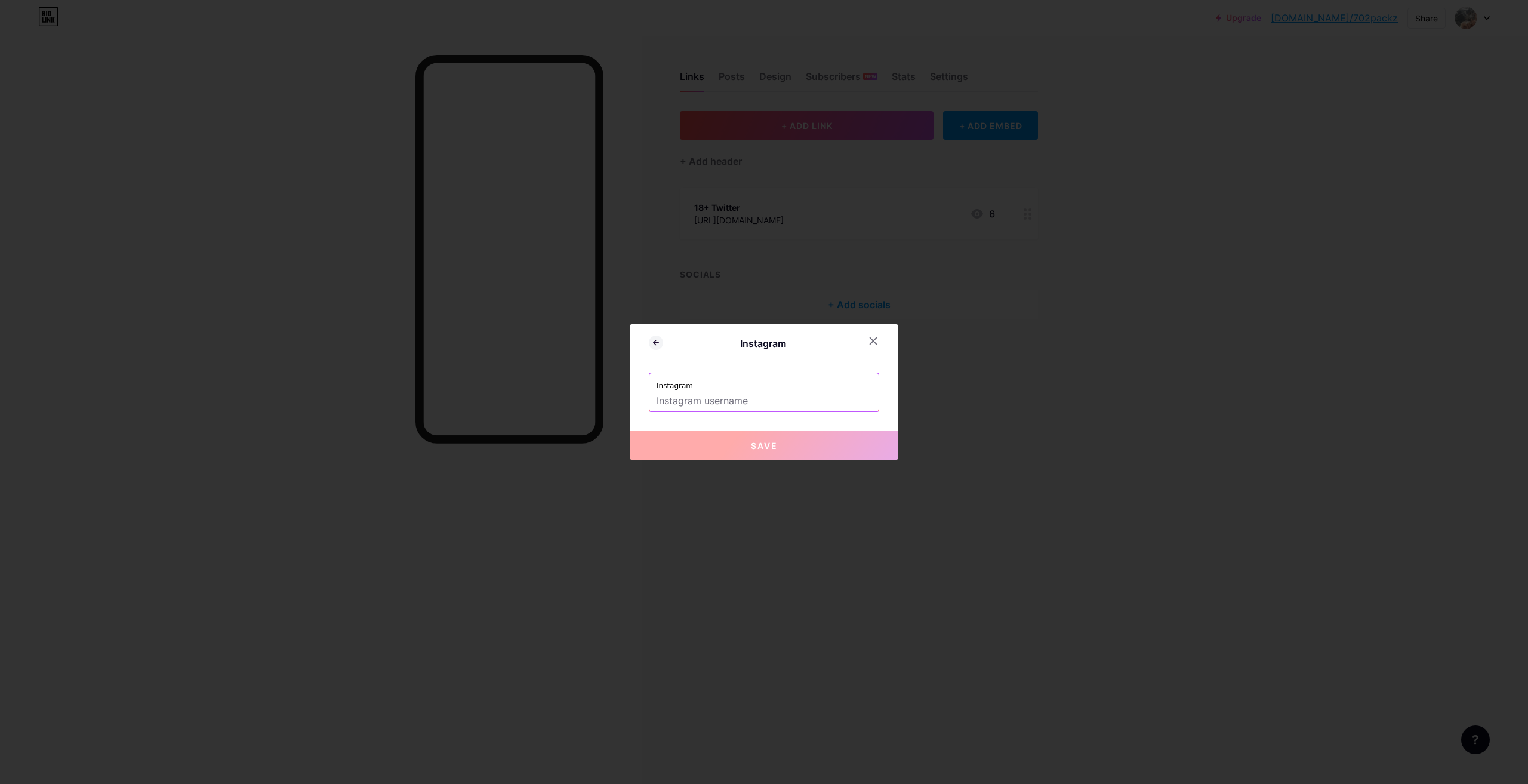
click at [814, 387] on label "Instagram" at bounding box center [764, 382] width 215 height 18
click at [806, 405] on input "text" at bounding box center [764, 401] width 215 height 20
click at [770, 441] on span "Save" at bounding box center [765, 445] width 27 height 10
type input "[URL][DOMAIN_NAME]"
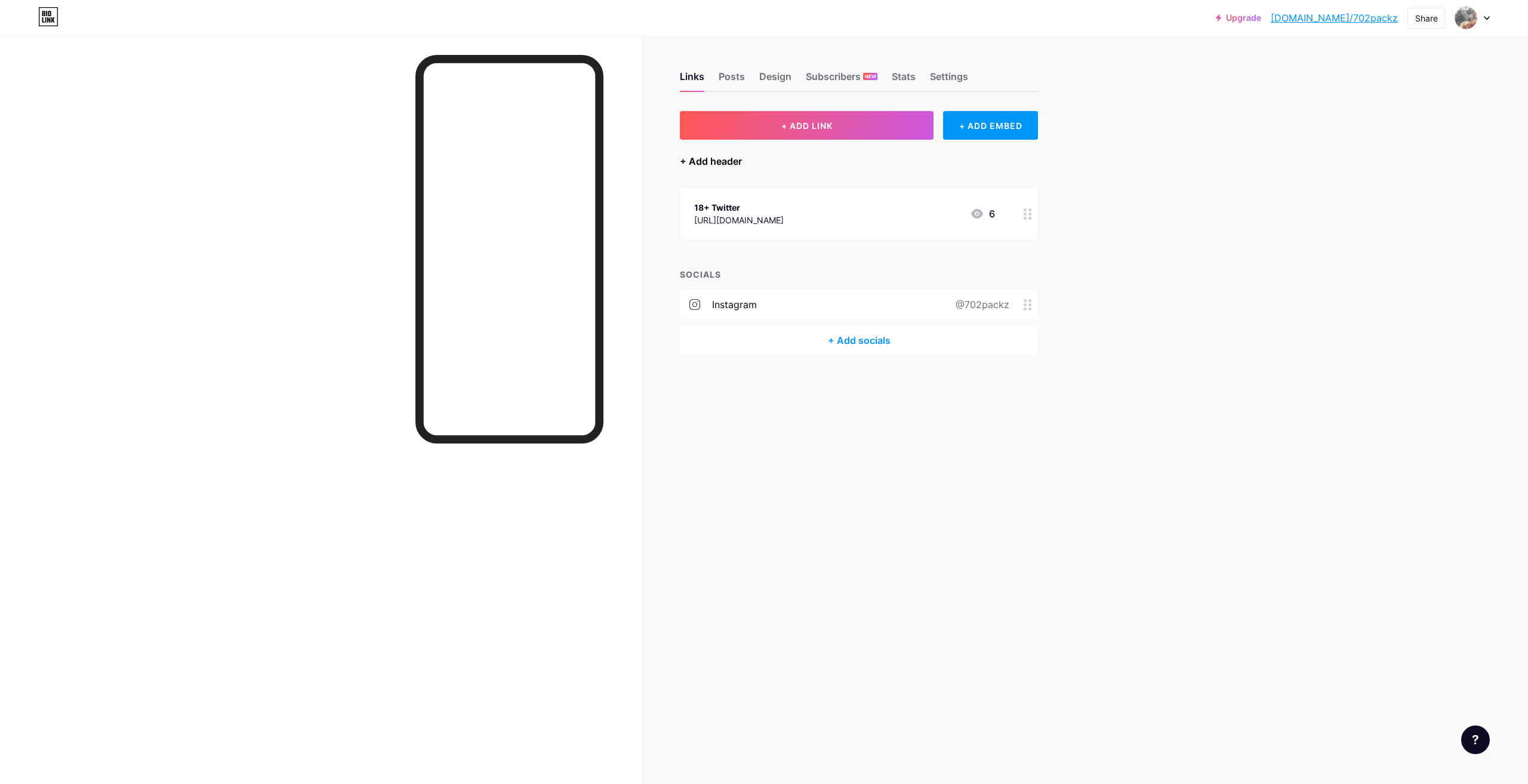
click at [680, 159] on div "+ Add header" at bounding box center [711, 161] width 62 height 14
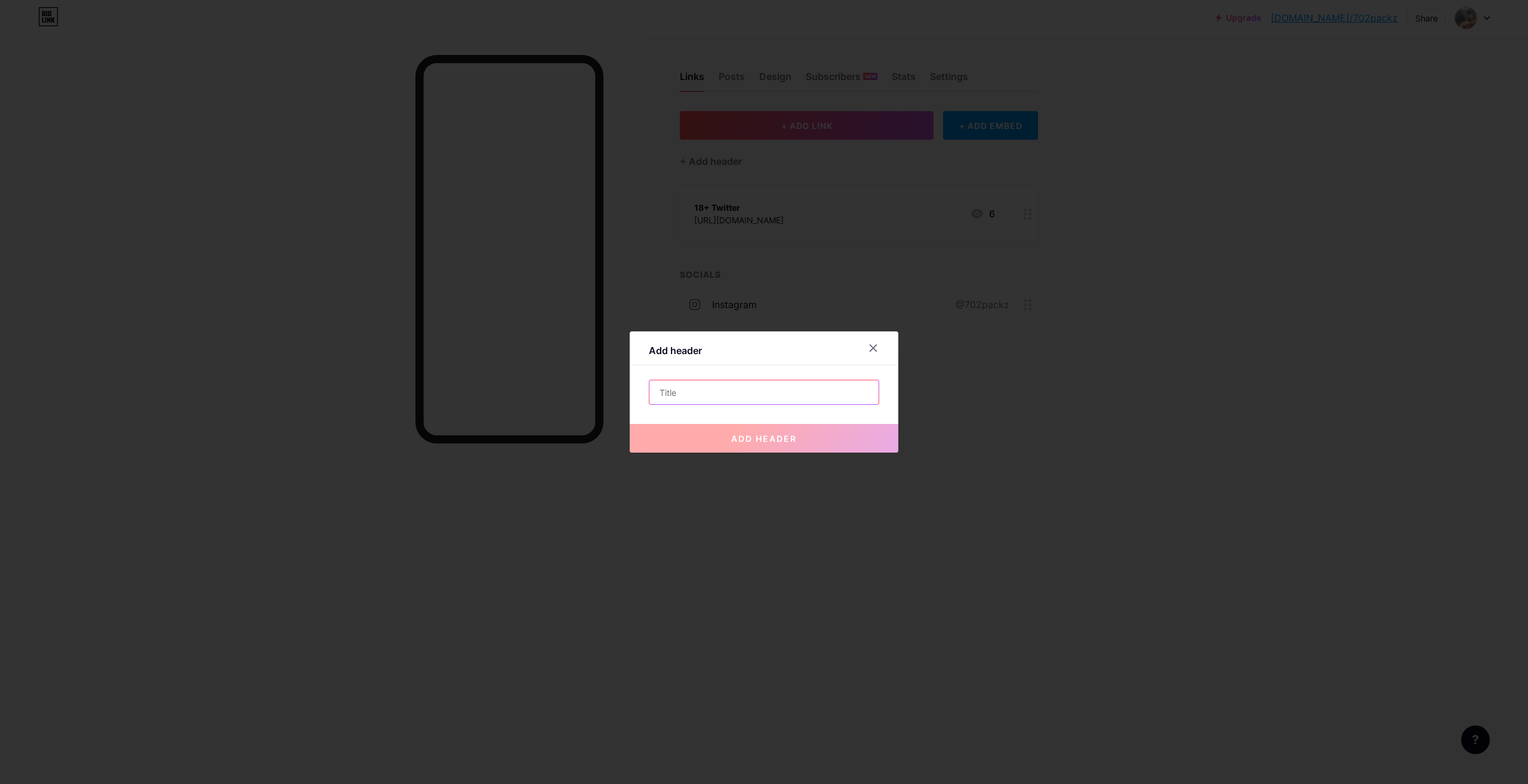
click at [710, 392] on input "text" at bounding box center [764, 392] width 229 height 24
drag, startPoint x: 823, startPoint y: 286, endPoint x: 828, endPoint y: 283, distance: 5.8
click at [828, 283] on div at bounding box center [764, 392] width 1528 height 784
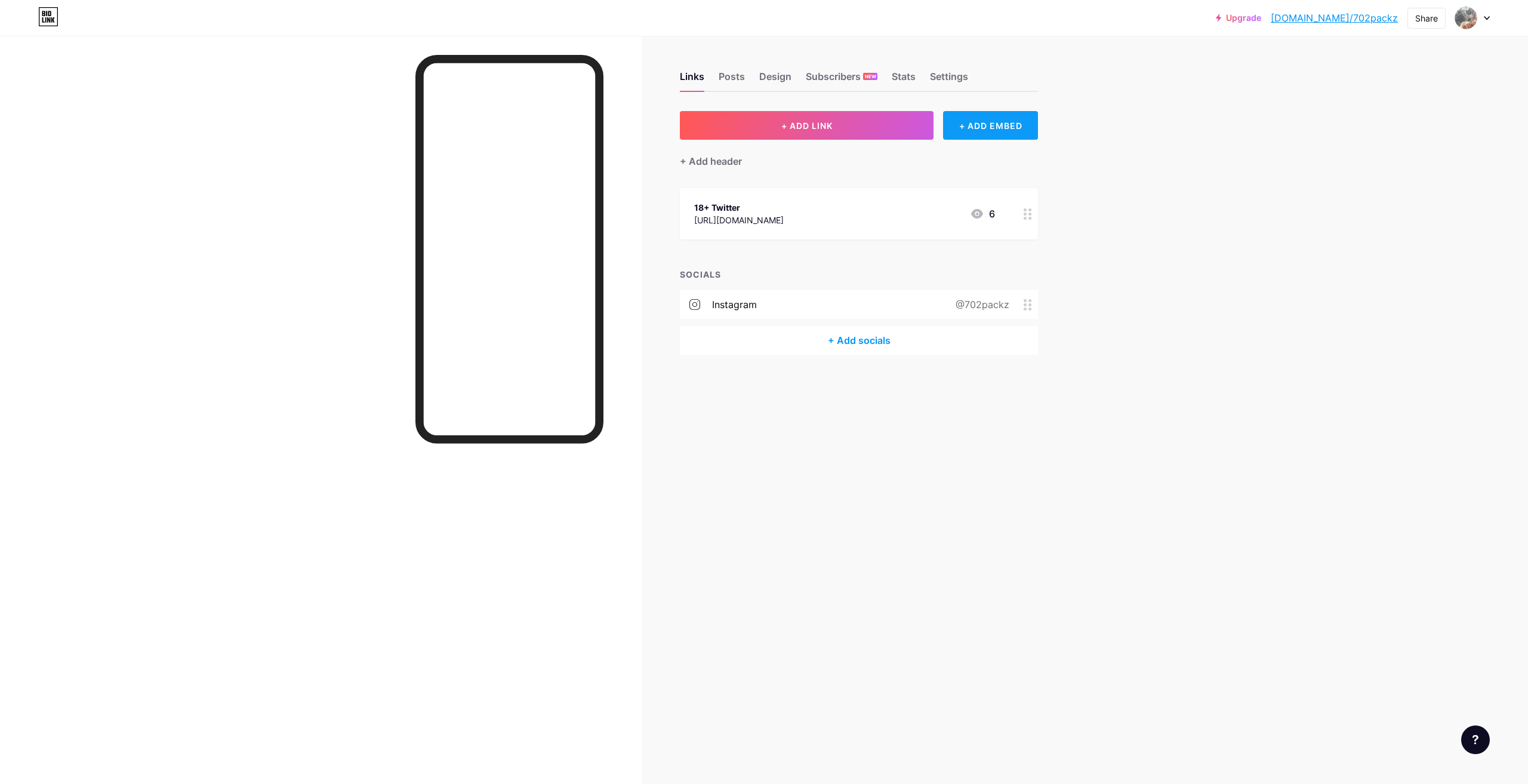
click at [952, 127] on div "+ ADD EMBED" at bounding box center [990, 125] width 95 height 29
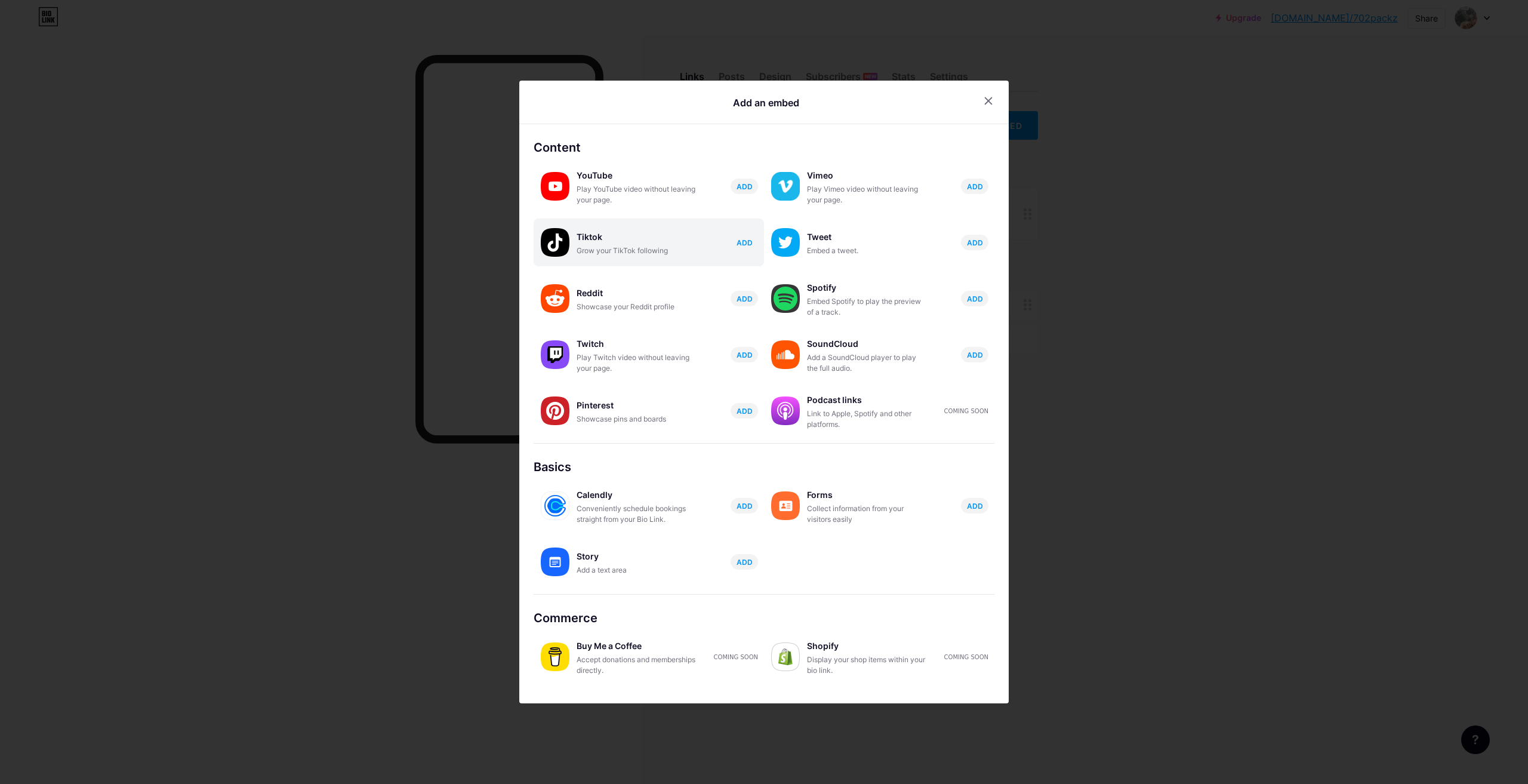
click at [737, 246] on span "ADD" at bounding box center [745, 243] width 16 height 10
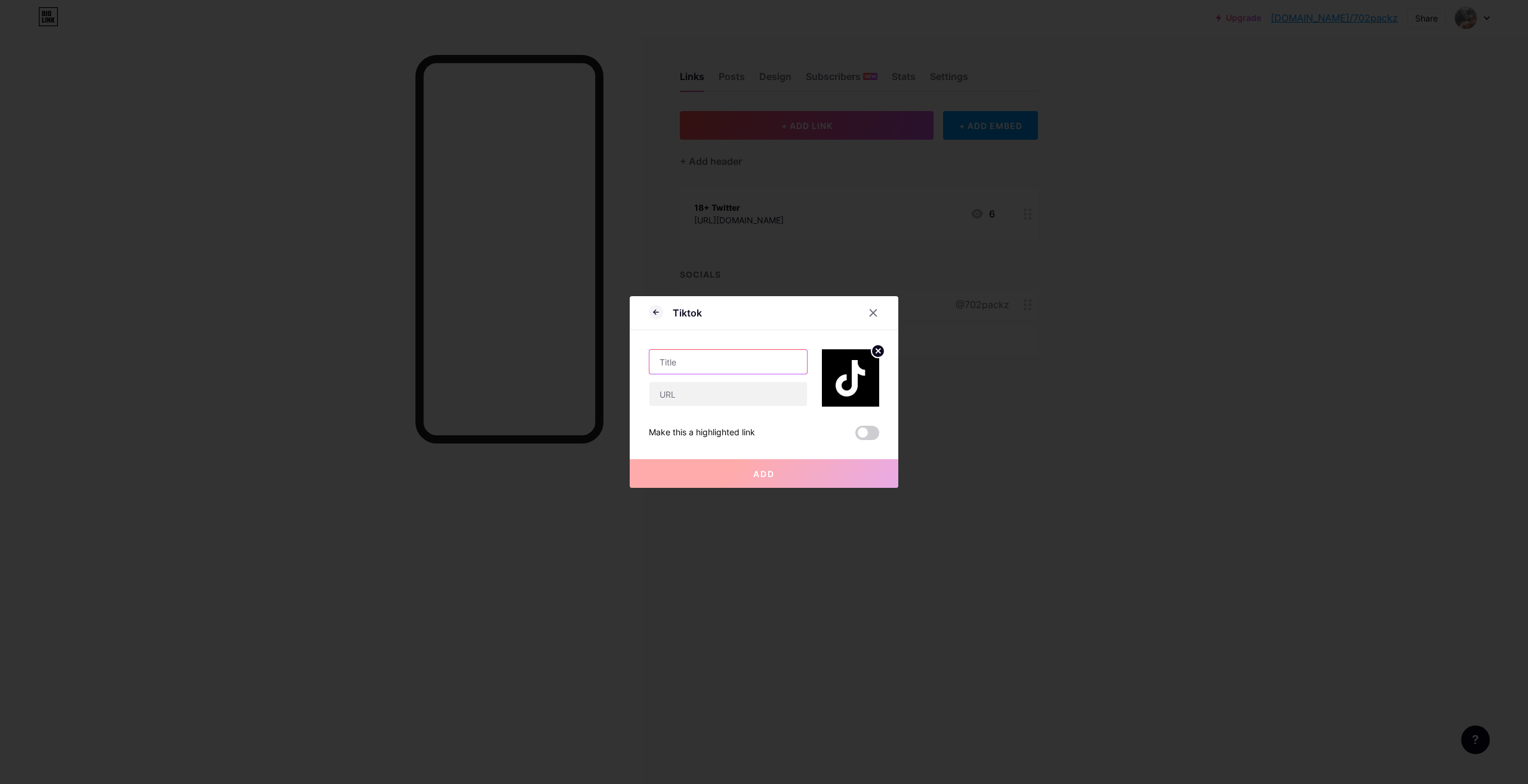
click at [712, 361] on input "text" at bounding box center [728, 362] width 158 height 24
type input "Tiktok"
drag, startPoint x: 692, startPoint y: 410, endPoint x: 747, endPoint y: 633, distance: 229.7
